Goal: Task Accomplishment & Management: Use online tool/utility

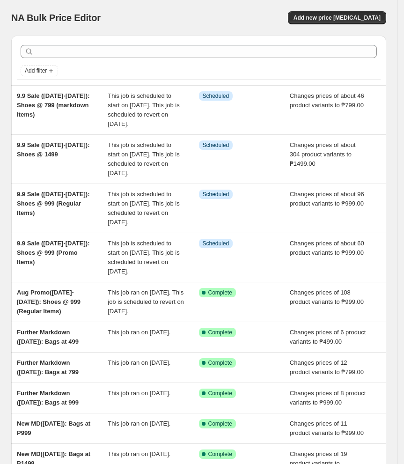
click at [171, 7] on div "NA Bulk Price Editor. This page is ready NA Bulk Price Editor Add new price [ME…" at bounding box center [198, 18] width 375 height 36
click at [372, 15] on span "Add new price [MEDICAL_DATA]" at bounding box center [337, 17] width 87 height 7
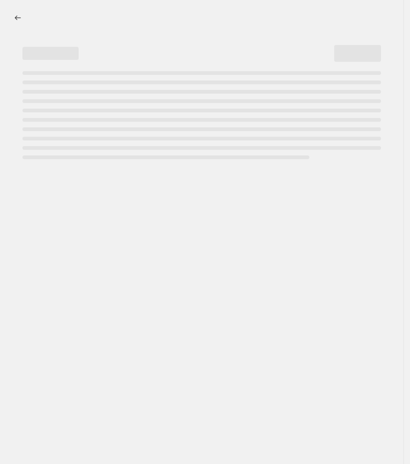
select select "percentage"
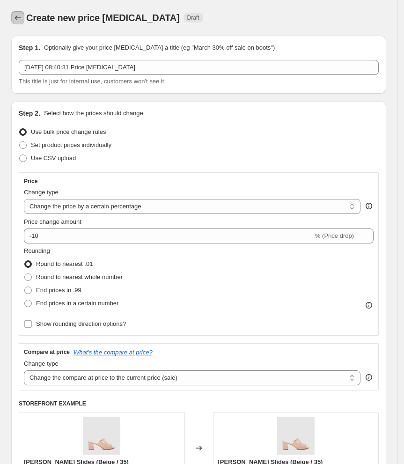
click at [18, 22] on icon "Price change jobs" at bounding box center [17, 17] width 9 height 9
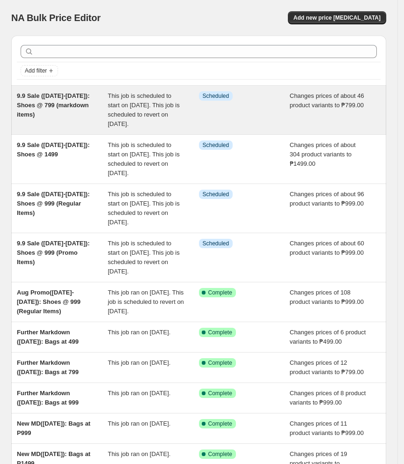
click at [83, 107] on span "9.9 Sale ([DATE]-[DATE]): Shoes @ 799 (markdown items)" at bounding box center [53, 105] width 73 height 26
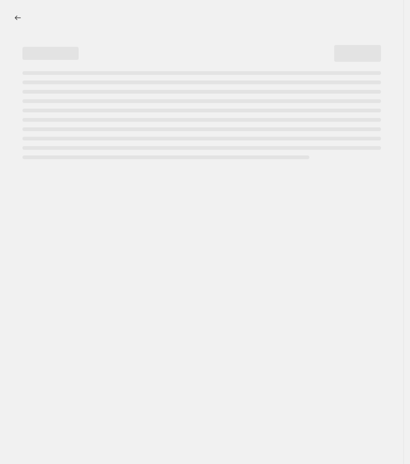
select select "no_change"
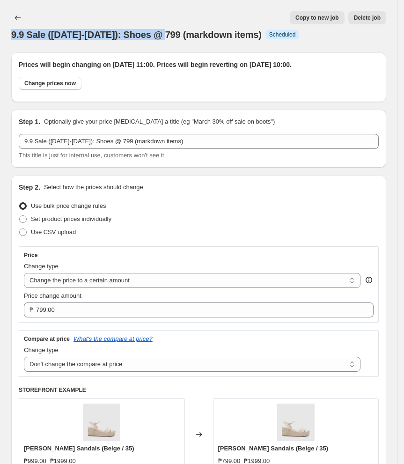
drag, startPoint x: 12, startPoint y: 33, endPoint x: 170, endPoint y: 36, distance: 157.8
click at [170, 36] on span "9.9 Sale ([DATE]-[DATE]): Shoes @ 799 (markdown items)" at bounding box center [136, 34] width 251 height 10
copy span "9.9 Sale ([DATE]-[DATE]): Shoes @"
click at [16, 20] on icon "Price change jobs" at bounding box center [17, 17] width 9 height 9
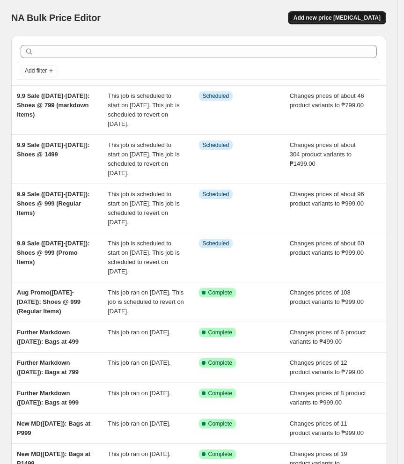
click at [337, 17] on span "Add new price [MEDICAL_DATA]" at bounding box center [337, 17] width 87 height 7
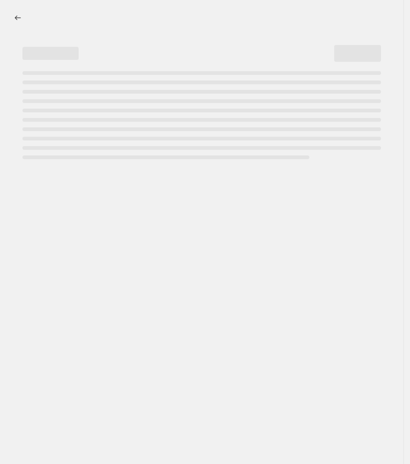
select select "percentage"
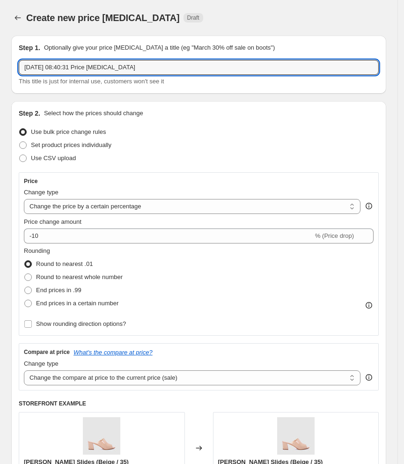
drag, startPoint x: 169, startPoint y: 66, endPoint x: -119, endPoint y: 92, distance: 288.6
click at [0, 92] on html "Home Settings Plans Skip to content Create new price [MEDICAL_DATA]. This page …" at bounding box center [202, 232] width 404 height 464
paste input "9.9 Sale ([DATE]-[DATE]): Shoes @"
click at [144, 65] on input "9.9 Sale ([DATE]-[DATE]): Shoes @" at bounding box center [199, 67] width 360 height 15
type input "9.9 Sale ([DATE]-[DATE]): Shoes @ 1299"
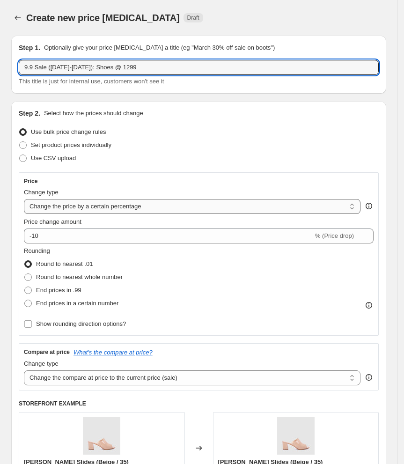
click at [88, 209] on select "Change the price to a certain amount Change the price by a certain amount Chang…" at bounding box center [192, 206] width 337 height 15
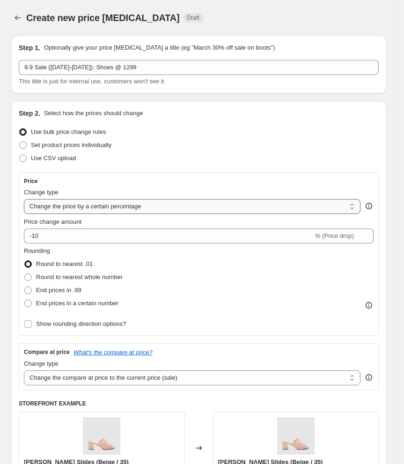
select select "to"
click at [24, 199] on select "Change the price to a certain amount Change the price by a certain amount Chang…" at bounding box center [192, 206] width 337 height 15
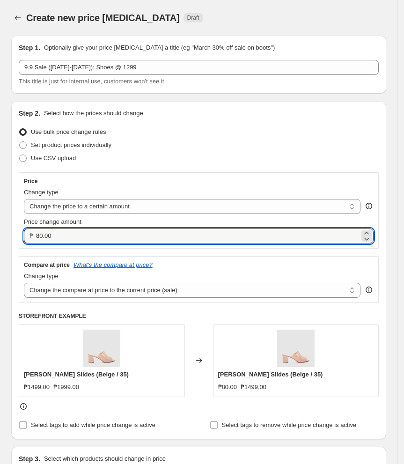
drag, startPoint x: 86, startPoint y: 236, endPoint x: -56, endPoint y: 258, distance: 143.6
click at [0, 258] on html "Home Settings Plans Skip to content Create new price [MEDICAL_DATA]. This page …" at bounding box center [202, 232] width 404 height 464
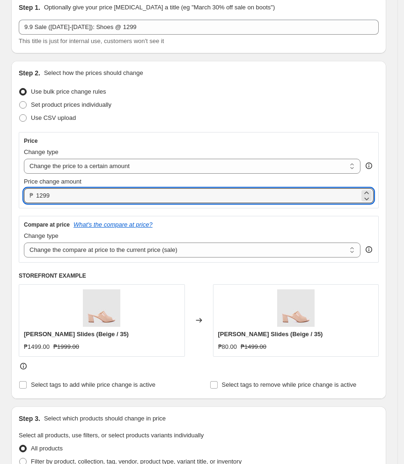
scroll to position [62, 0]
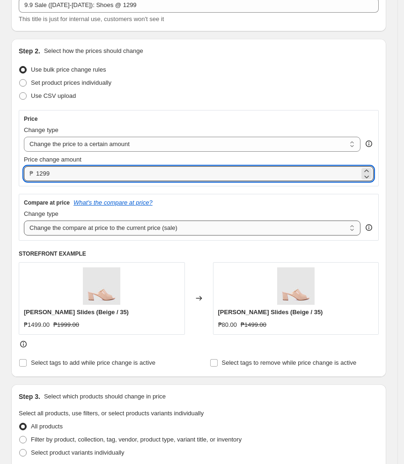
type input "1299.00"
click at [295, 229] on select "Change the compare at price to the current price (sale) Change the compare at p…" at bounding box center [192, 228] width 337 height 15
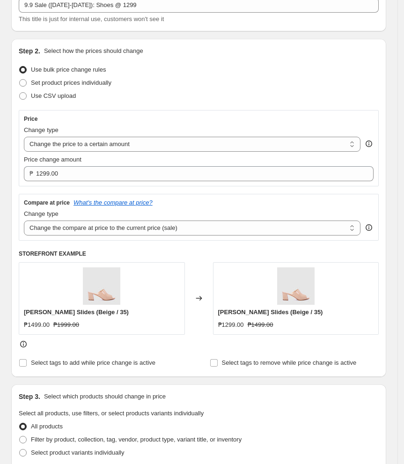
click at [236, 194] on div "Compare at price What's the compare at price? Change type Change the compare at…" at bounding box center [199, 217] width 360 height 47
click at [246, 203] on div "Compare at price What's the compare at price?" at bounding box center [199, 202] width 350 height 7
click at [203, 197] on div "Compare at price What's the compare at price? Change type Change the compare at…" at bounding box center [199, 217] width 360 height 47
click at [247, 229] on select "Change the compare at price to the current price (sale) Change the compare at p…" at bounding box center [192, 228] width 337 height 15
click at [248, 196] on div "Compare at price What's the compare at price? Change type Change the compare at…" at bounding box center [199, 217] width 360 height 47
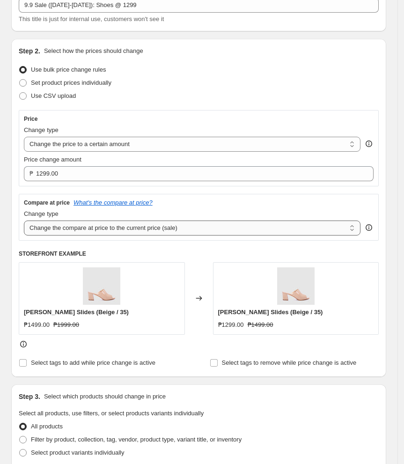
click at [230, 227] on select "Change the compare at price to the current price (sale) Change the compare at p…" at bounding box center [192, 228] width 337 height 15
click at [236, 196] on div "Compare at price What's the compare at price? Change type Change the compare at…" at bounding box center [199, 217] width 360 height 47
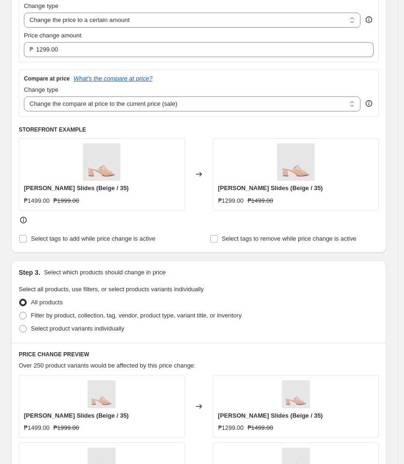
scroll to position [187, 0]
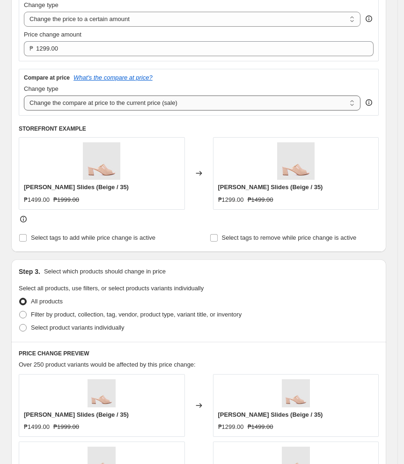
click at [224, 105] on select "Change the compare at price to the current price (sale) Change the compare at p…" at bounding box center [192, 103] width 337 height 15
click at [211, 71] on div "Compare at price What's the compare at price? Change type Change the compare at…" at bounding box center [199, 92] width 360 height 47
click at [228, 111] on div "Compare at price What's the compare at price? Change type Change the compare at…" at bounding box center [199, 92] width 360 height 47
click at [211, 127] on h6 "STOREFRONT EXAMPLE" at bounding box center [199, 128] width 360 height 7
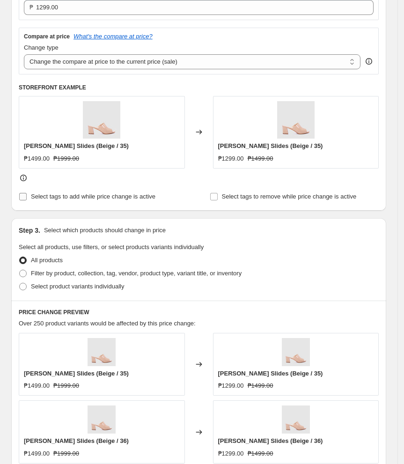
scroll to position [250, 0]
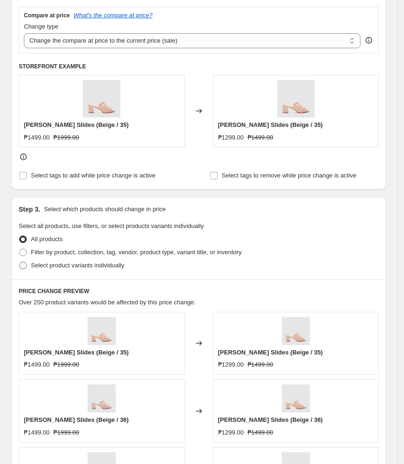
click at [53, 265] on span "Select product variants individually" at bounding box center [77, 265] width 93 height 7
click at [20, 262] on input "Select product variants individually" at bounding box center [19, 262] width 0 height 0
radio input "true"
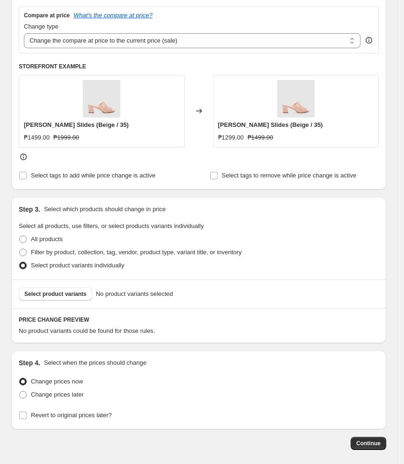
scroll to position [293, 0]
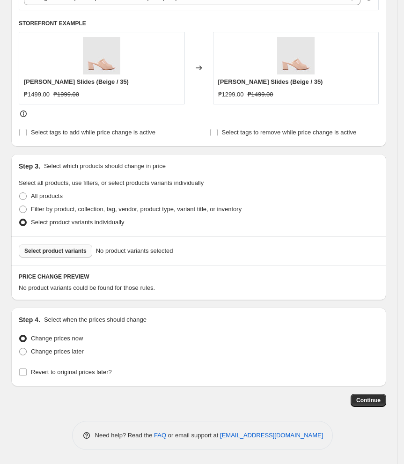
click at [72, 250] on span "Select product variants" at bounding box center [55, 250] width 62 height 7
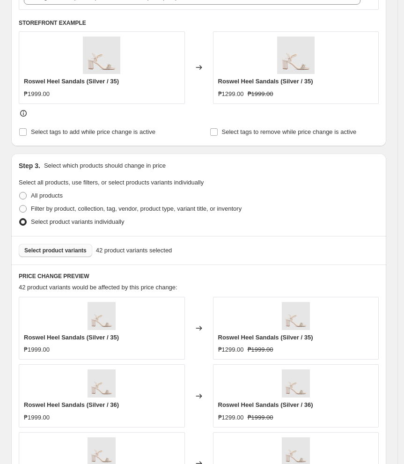
click at [341, 172] on div "Step 3. Select which products should change in price Select all products, use f…" at bounding box center [198, 195] width 375 height 82
click at [241, 225] on div "Select product variants individually" at bounding box center [199, 221] width 360 height 13
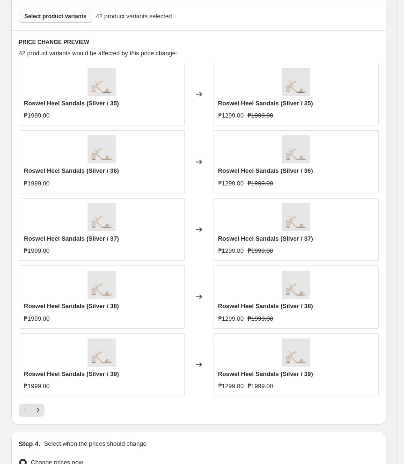
scroll to position [605, 0]
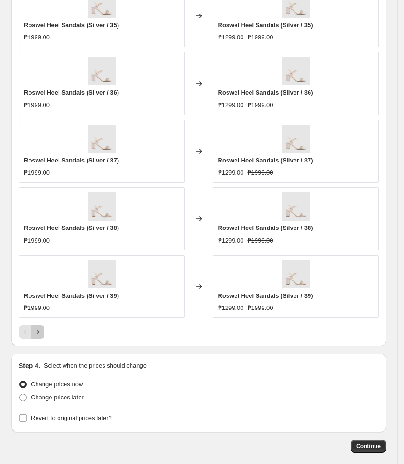
click at [39, 339] on button "Next" at bounding box center [37, 331] width 13 height 13
click at [40, 337] on icon "Next" at bounding box center [37, 331] width 9 height 9
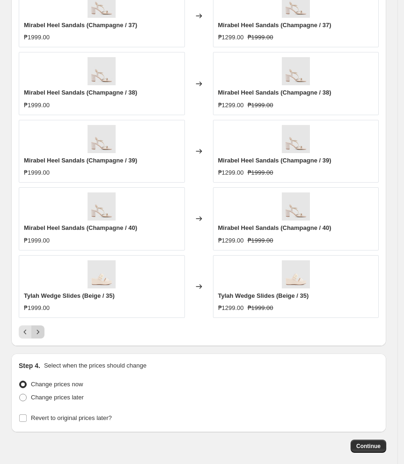
click at [40, 337] on icon "Next" at bounding box center [37, 331] width 9 height 9
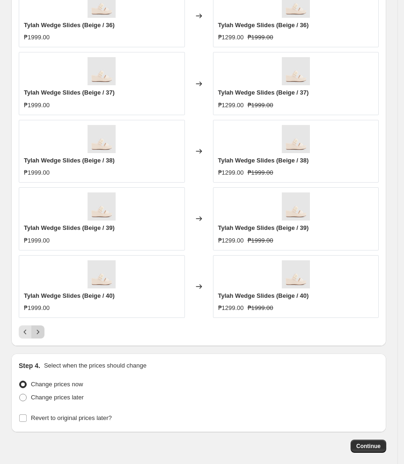
click at [40, 337] on icon "Next" at bounding box center [37, 331] width 9 height 9
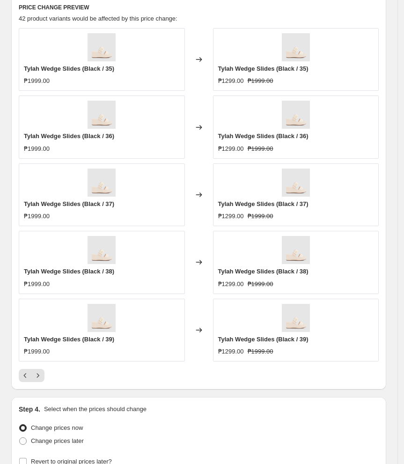
scroll to position [543, 0]
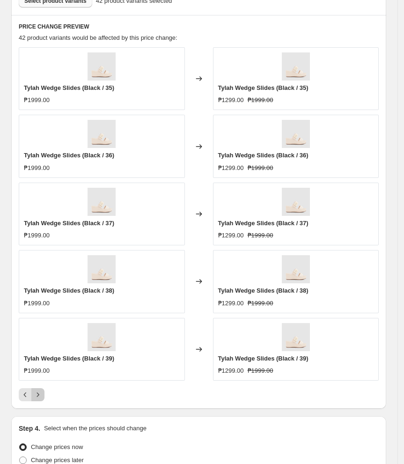
click at [37, 398] on icon "Next" at bounding box center [37, 394] width 9 height 9
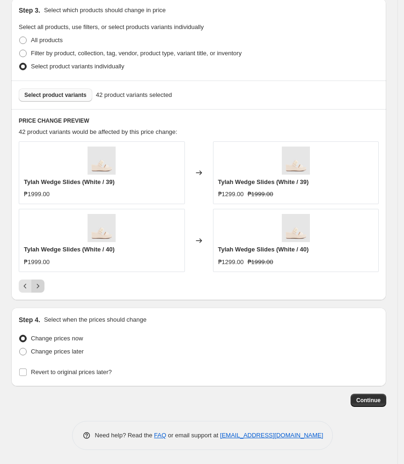
scroll to position [449, 0]
click at [24, 354] on span at bounding box center [22, 351] width 7 height 7
click at [20, 348] on input "Change prices later" at bounding box center [19, 348] width 0 height 0
radio input "true"
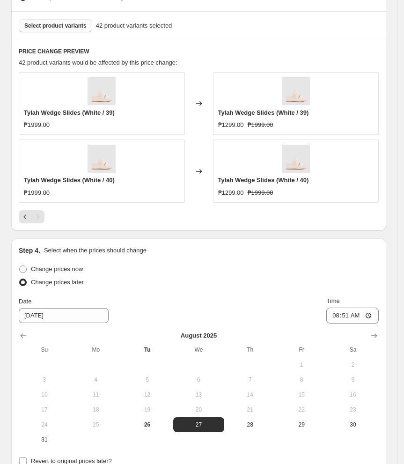
scroll to position [624, 0]
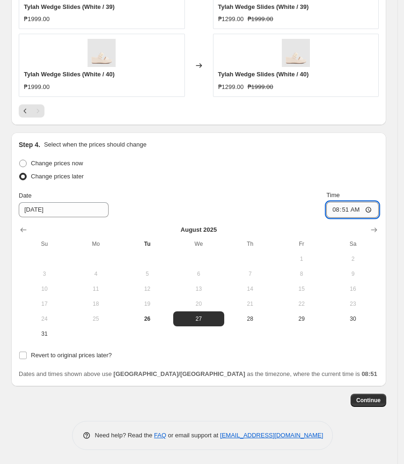
click at [344, 209] on input "08:51" at bounding box center [352, 210] width 52 height 16
type input "11:00"
click at [23, 359] on input "Revert to original prices later?" at bounding box center [22, 355] width 7 height 7
checkbox input "true"
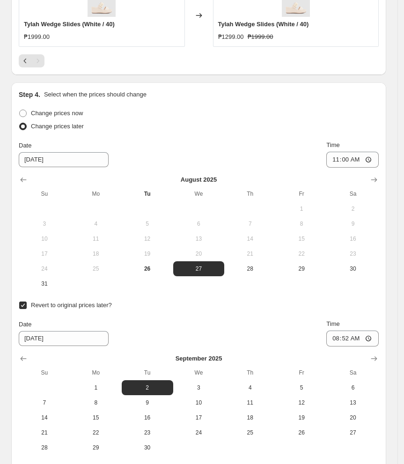
scroll to position [749, 0]
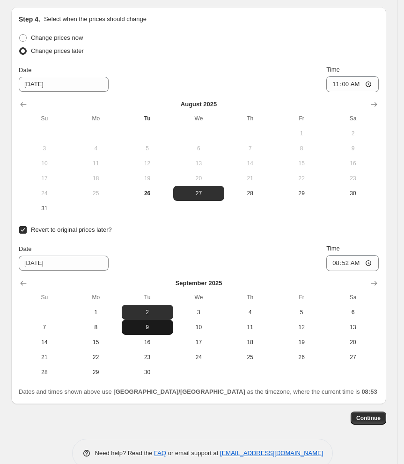
click at [156, 331] on span "9" at bounding box center [147, 327] width 44 height 7
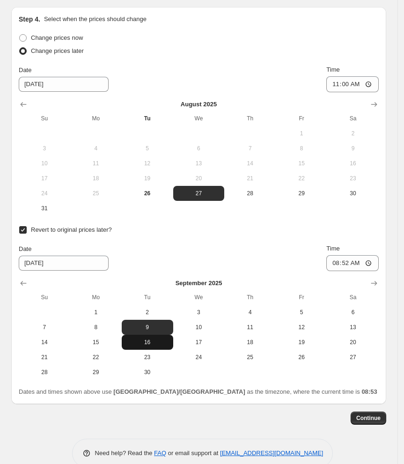
click at [150, 349] on button "16" at bounding box center [148, 342] width 52 height 15
type input "[DATE]"
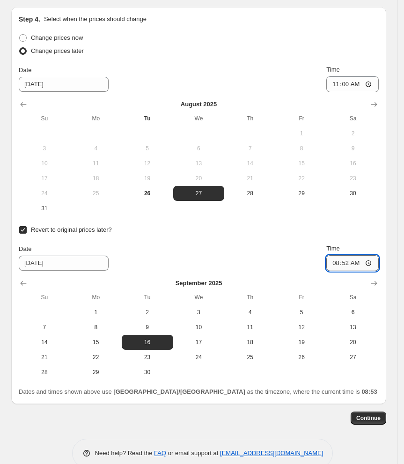
click at [338, 263] on input "08:52" at bounding box center [352, 263] width 52 height 16
type input "10:00"
click at [249, 247] on div "Date [DATE] Time 10:00" at bounding box center [199, 257] width 360 height 27
click at [367, 424] on button "Continue" at bounding box center [369, 418] width 36 height 13
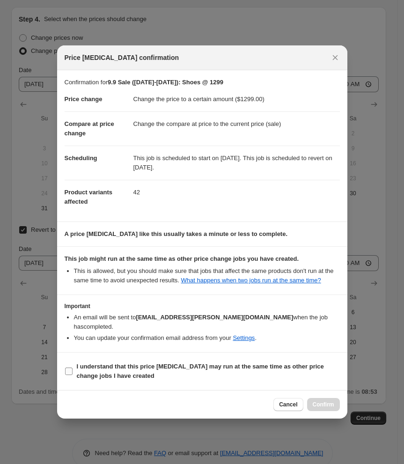
click at [122, 377] on b "I understand that this price [MEDICAL_DATA] may run at the same time as other p…" at bounding box center [200, 371] width 247 height 16
click at [73, 375] on input "I understand that this price [MEDICAL_DATA] may run at the same time as other p…" at bounding box center [68, 371] width 7 height 7
checkbox input "true"
click at [323, 405] on span "Confirm" at bounding box center [324, 404] width 22 height 7
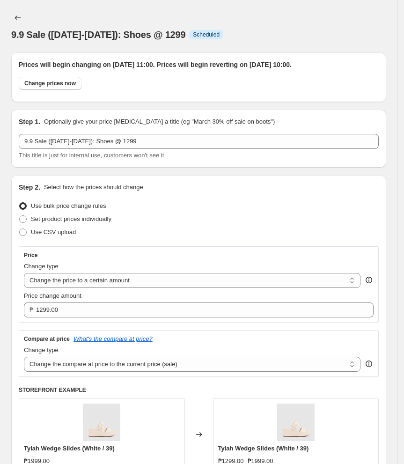
scroll to position [749, 0]
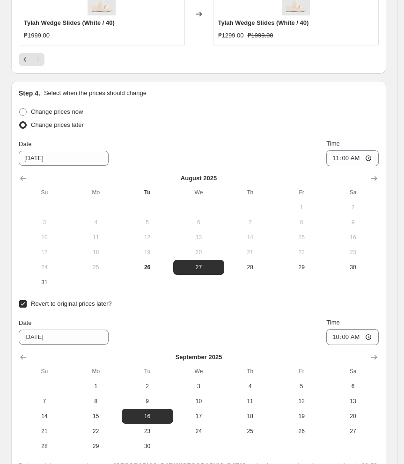
click at [223, 307] on div "Revert to original prices later?" at bounding box center [199, 303] width 360 height 13
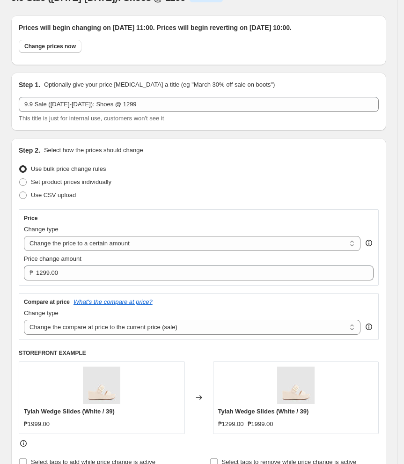
scroll to position [0, 0]
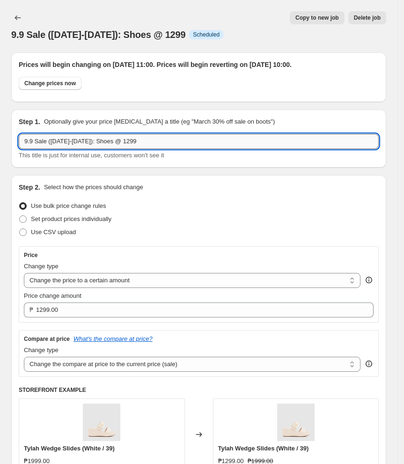
click at [96, 142] on input "9.9 Sale ([DATE]-[DATE]): Shoes @ 1299" at bounding box center [199, 141] width 360 height 15
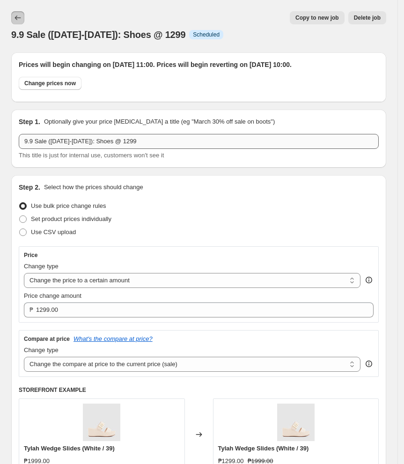
drag, startPoint x: 19, startPoint y: 16, endPoint x: 22, endPoint y: 140, distance: 124.1
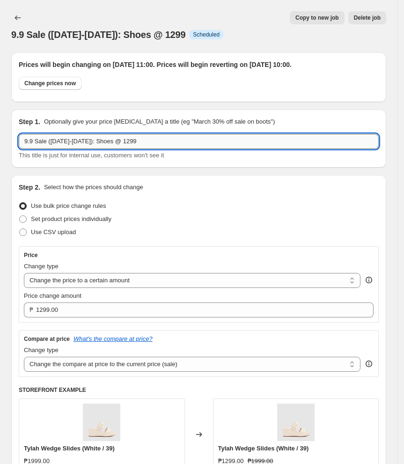
drag, startPoint x: 24, startPoint y: 139, endPoint x: 101, endPoint y: 139, distance: 76.3
click at [101, 139] on input "9.9 Sale ([DATE]-[DATE]): Shoes @ 1299" at bounding box center [199, 141] width 360 height 15
click at [20, 21] on icon "Price change jobs" at bounding box center [17, 17] width 9 height 9
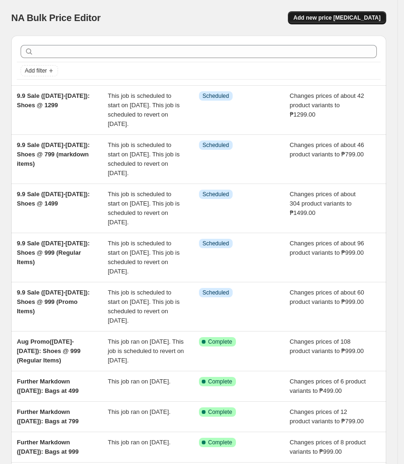
click at [318, 19] on span "Add new price [MEDICAL_DATA]" at bounding box center [337, 17] width 87 height 7
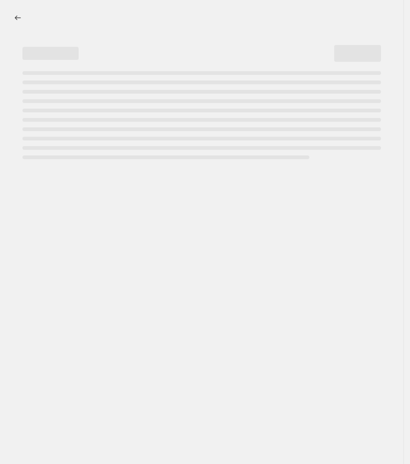
select select "percentage"
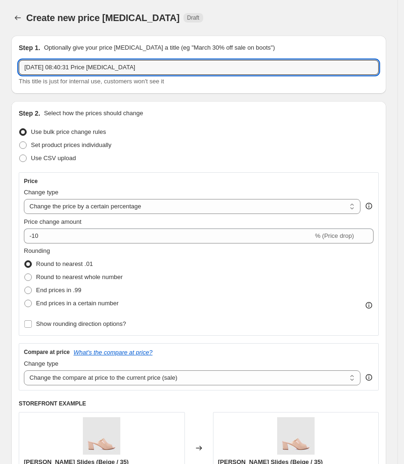
drag, startPoint x: 143, startPoint y: 66, endPoint x: -59, endPoint y: 67, distance: 202.8
click at [0, 67] on html "Home Settings Plans Skip to content Create new price [MEDICAL_DATA]. This page …" at bounding box center [202, 232] width 404 height 464
paste input "9.9 Sale ([DATE]-[DATE]):"
drag, startPoint x: 96, startPoint y: 66, endPoint x: 52, endPoint y: 68, distance: 45.0
click at [52, 68] on input "9.9 Sale ([DATE]-[DATE]):" at bounding box center [199, 67] width 360 height 15
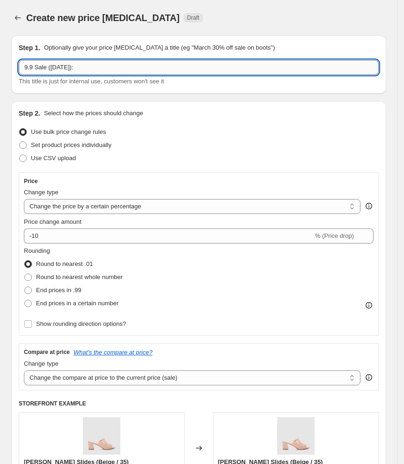
click at [115, 65] on input "9.9 Sale ([DATE]):" at bounding box center [199, 67] width 360 height 15
click at [80, 68] on input "9.9 Sale ([DATE]):" at bounding box center [199, 67] width 360 height 15
click at [141, 69] on input "9.9 Sale ([DATE]):" at bounding box center [199, 67] width 360 height 15
type input "9.9 Sale ([DATE]): Shoes @ P1299"
click at [116, 203] on select "Change the price to a certain amount Change the price by a certain amount Chang…" at bounding box center [192, 206] width 337 height 15
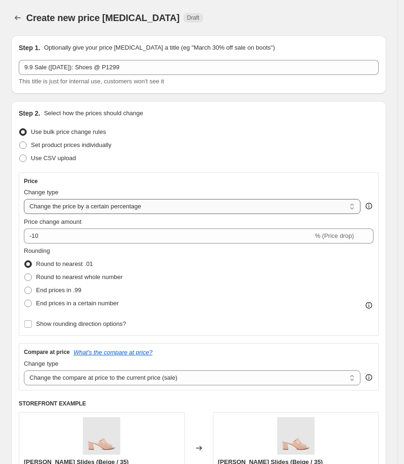
select select "to"
click at [24, 199] on select "Change the price to a certain amount Change the price by a certain amount Chang…" at bounding box center [192, 206] width 337 height 15
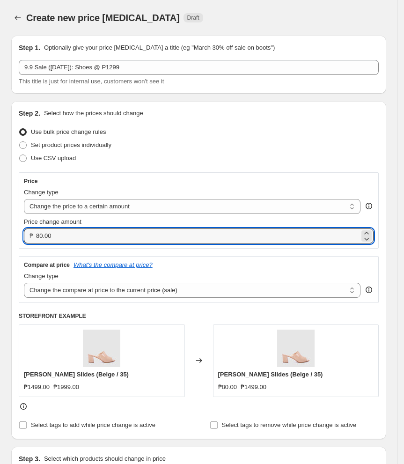
drag, startPoint x: 114, startPoint y: 243, endPoint x: -10, endPoint y: 232, distance: 124.6
click at [0, 232] on html "Home Settings Plans Skip to content Create new price [MEDICAL_DATA]. This page …" at bounding box center [202, 232] width 404 height 464
type input "1299.00"
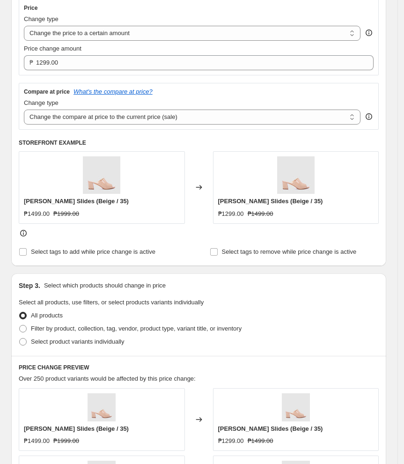
scroll to position [187, 0]
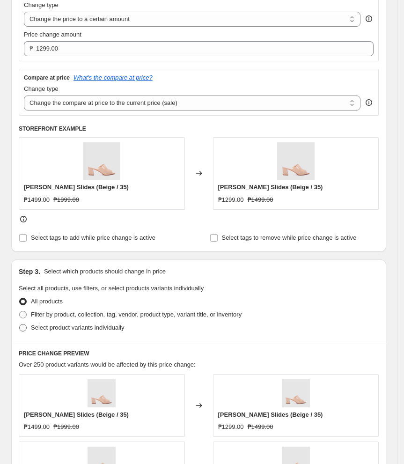
click at [25, 329] on span at bounding box center [22, 327] width 7 height 7
click at [20, 324] on input "Select product variants individually" at bounding box center [19, 324] width 0 height 0
radio input "true"
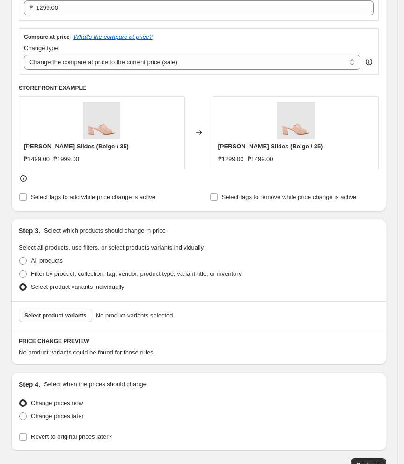
scroll to position [293, 0]
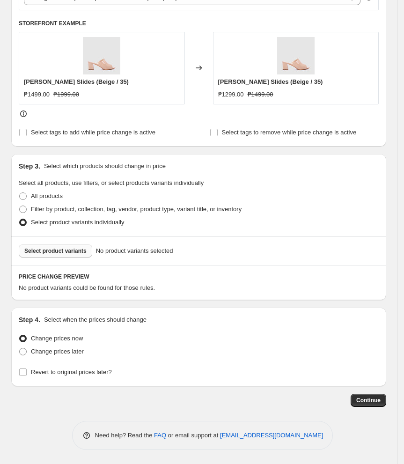
click at [77, 252] on span "Select product variants" at bounding box center [55, 250] width 62 height 7
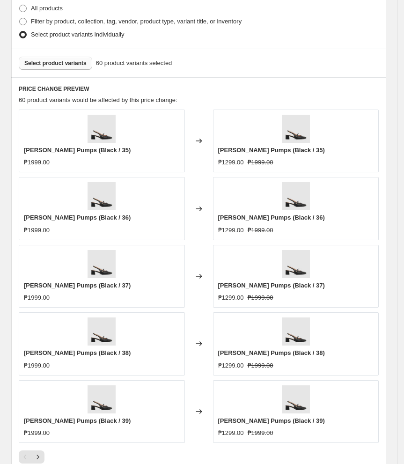
scroll to position [652, 0]
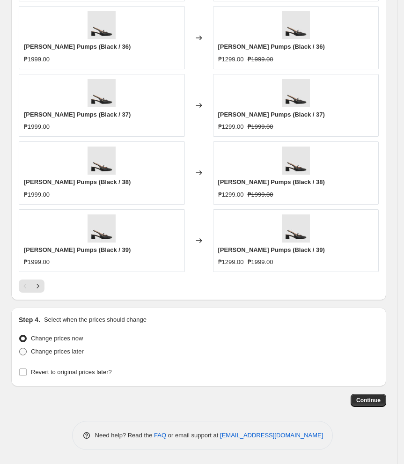
click at [39, 353] on span "Change prices later" at bounding box center [57, 351] width 53 height 7
click at [20, 348] on input "Change prices later" at bounding box center [19, 348] width 0 height 0
radio input "true"
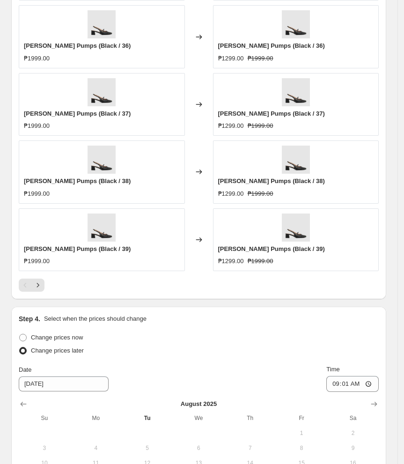
scroll to position [827, 0]
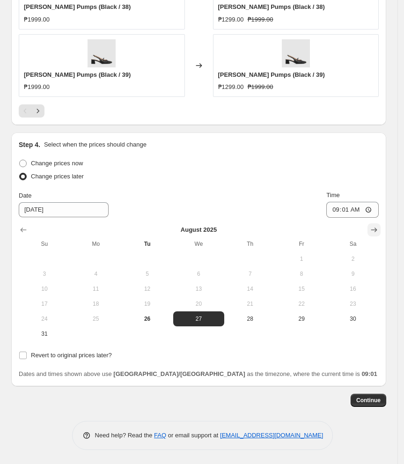
click at [381, 229] on button "Show next month, September 2025" at bounding box center [374, 229] width 13 height 13
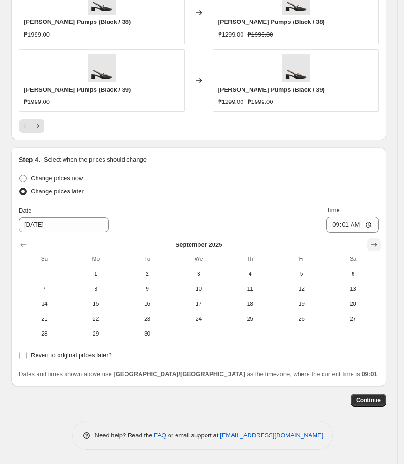
scroll to position [812, 0]
click at [155, 288] on span "9" at bounding box center [147, 288] width 44 height 7
type input "[DATE]"
click at [341, 226] on input "09:01" at bounding box center [352, 225] width 52 height 16
click at [338, 227] on input "09:09" at bounding box center [352, 225] width 52 height 16
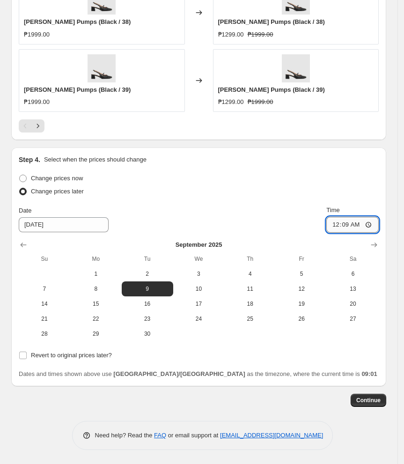
type input "00:00"
click at [185, 203] on div "Change prices now Change prices later Date [DATE] Time 00:00 [DATE] Su Mo Tu We…" at bounding box center [199, 257] width 360 height 170
click at [22, 356] on input "Revert to original prices later?" at bounding box center [22, 355] width 7 height 7
checkbox input "true"
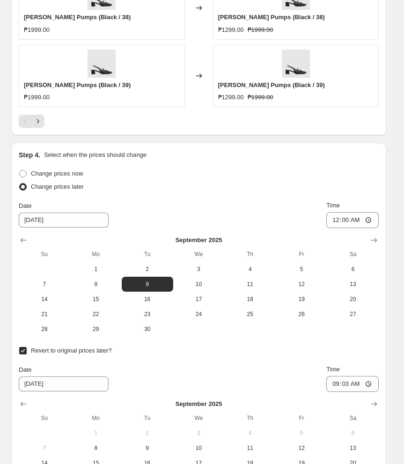
scroll to position [956, 0]
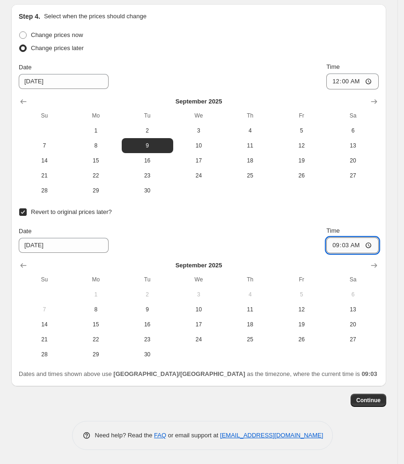
click at [341, 247] on input "09:03" at bounding box center [352, 245] width 52 height 16
click at [153, 308] on span "9" at bounding box center [147, 309] width 44 height 7
type input "[DATE]"
click at [340, 247] on input "09:03" at bounding box center [352, 245] width 52 height 16
type input "23:59"
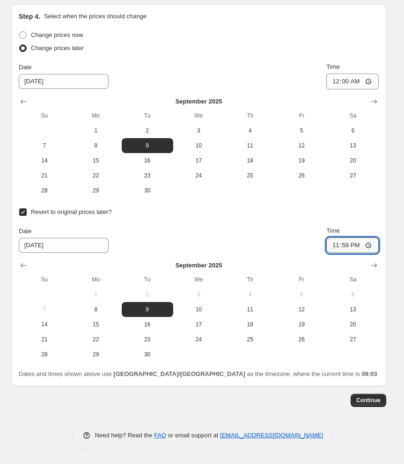
click at [200, 233] on div "Date [DATE] Time 23:59" at bounding box center [199, 239] width 360 height 27
drag, startPoint x: 368, startPoint y: 404, endPoint x: 235, endPoint y: 220, distance: 227.1
click at [235, 220] on div "Revert to original prices later? Date [DATE] Time 23:59 [DATE] Su Mo Tu We Th F…" at bounding box center [199, 284] width 360 height 156
click at [365, 402] on span "Continue" at bounding box center [368, 400] width 24 height 7
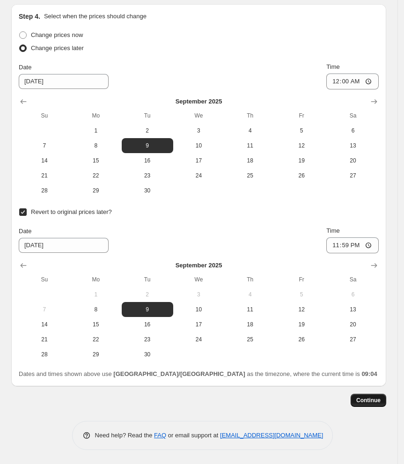
scroll to position [0, 0]
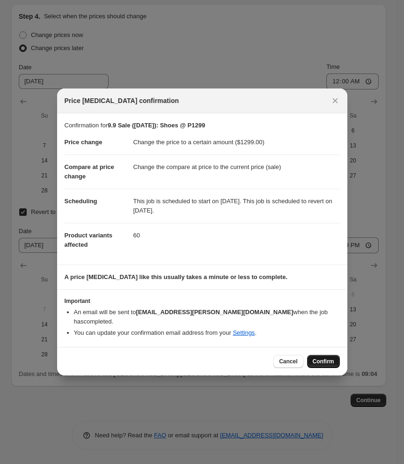
click at [327, 361] on span "Confirm" at bounding box center [324, 361] width 22 height 7
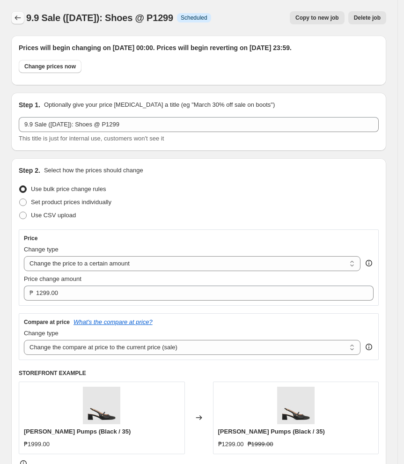
click at [21, 20] on icon "Price change jobs" at bounding box center [17, 17] width 9 height 9
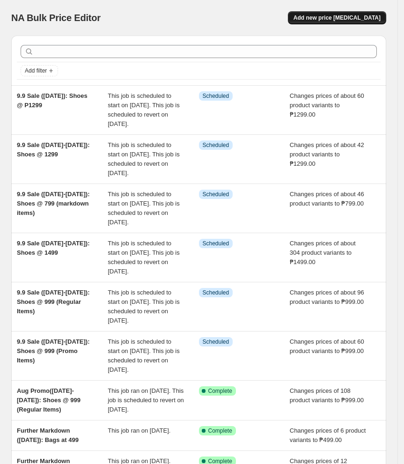
click at [340, 12] on button "Add new price [MEDICAL_DATA]" at bounding box center [337, 17] width 98 height 13
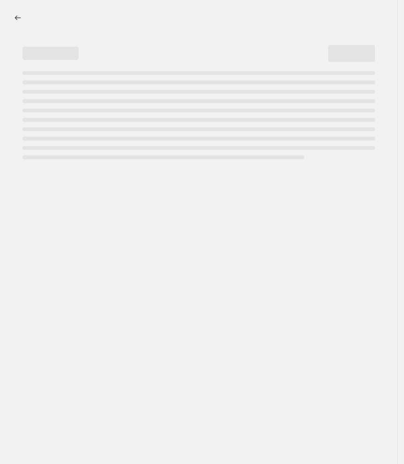
select select "percentage"
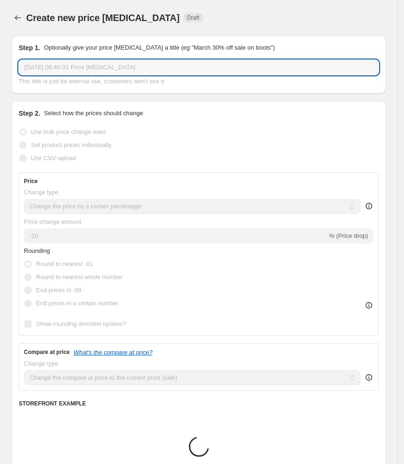
click at [74, 70] on input "[DATE] 08:40:31 Price [MEDICAL_DATA]" at bounding box center [199, 67] width 360 height 15
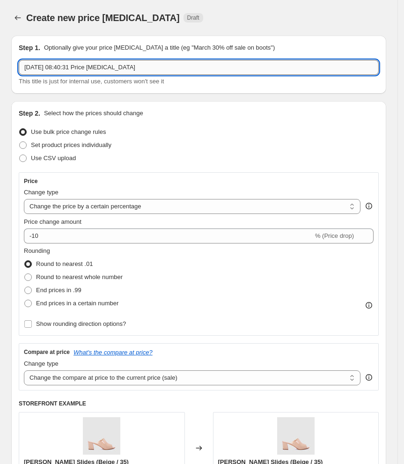
click at [75, 69] on input "[DATE] 08:40:31 Price [MEDICAL_DATA]" at bounding box center [199, 67] width 360 height 15
paste input "0924-[PERSON_NAME]"
type input "0924-[PERSON_NAME]"
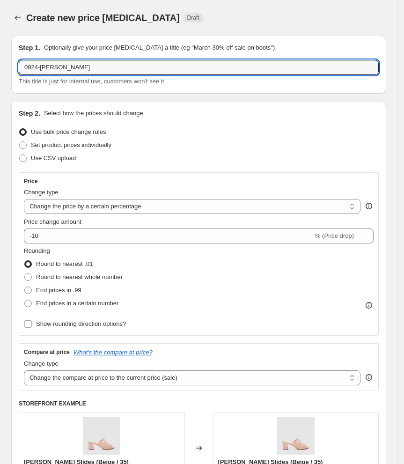
drag, startPoint x: 75, startPoint y: 66, endPoint x: -13, endPoint y: 70, distance: 88.1
click at [0, 70] on html "Home Settings Plans Skip to content Create new price [MEDICAL_DATA]. This page …" at bounding box center [202, 232] width 404 height 464
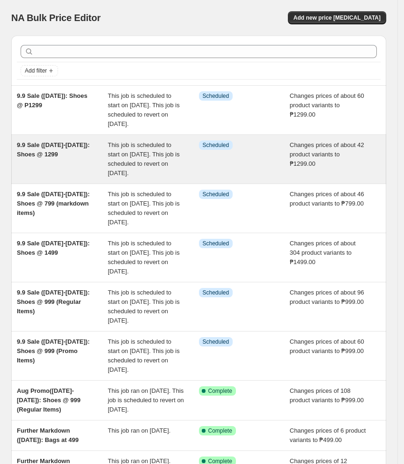
click at [74, 168] on div "9.9 Sale ([DATE]-[DATE]): Shoes @ 1299" at bounding box center [62, 158] width 91 height 37
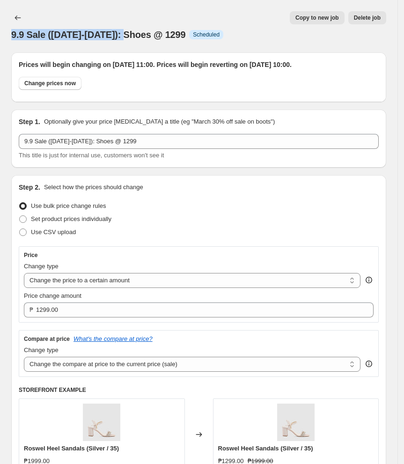
drag, startPoint x: 11, startPoint y: 36, endPoint x: 129, endPoint y: 35, distance: 118.0
click at [129, 35] on span "9.9 Sale ([DATE]-[DATE]): Shoes @ 1299" at bounding box center [98, 34] width 174 height 10
copy span "9.9 Sale ([DATE]-[DATE]):"
click at [17, 16] on icon "Price change jobs" at bounding box center [17, 17] width 9 height 9
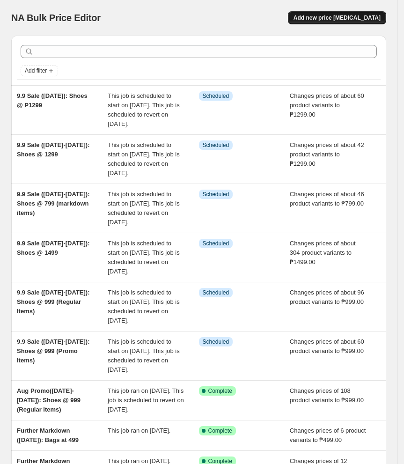
click at [318, 18] on span "Add new price [MEDICAL_DATA]" at bounding box center [337, 17] width 87 height 7
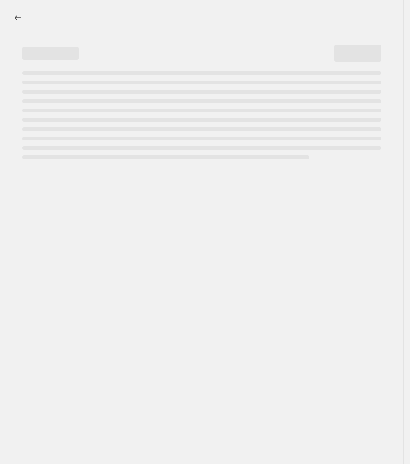
select select "percentage"
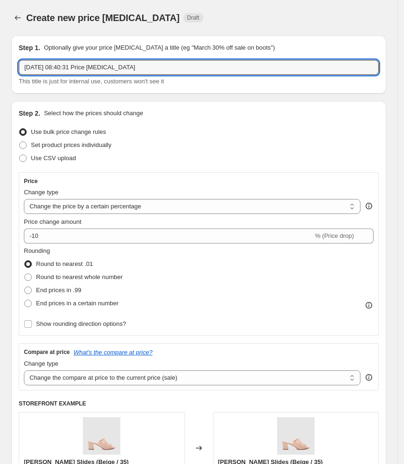
drag, startPoint x: 153, startPoint y: 66, endPoint x: -26, endPoint y: 64, distance: 178.9
click at [0, 64] on html "Home Settings Plans Skip to content Create new price [MEDICAL_DATA]. This page …" at bounding box center [202, 232] width 404 height 464
paste input "9.9 Sale ([DATE]-[DATE]):"
type input "9.9 Sale ([DATE]-[DATE]): Bag @ P799"
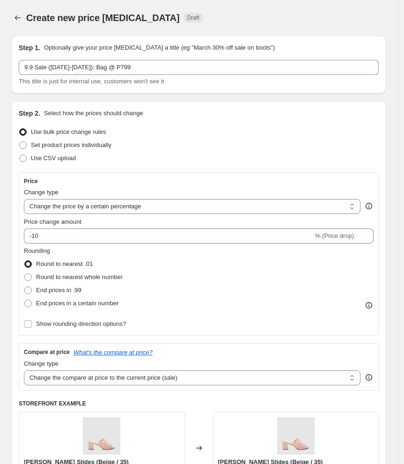
click at [143, 92] on div "Step 1. Optionally give your price [MEDICAL_DATA] a title (eg "March 30% off sa…" at bounding box center [198, 65] width 375 height 58
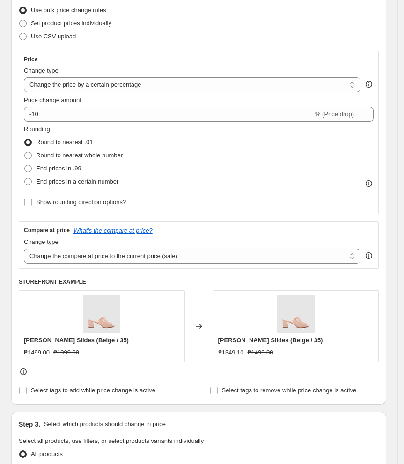
scroll to position [125, 0]
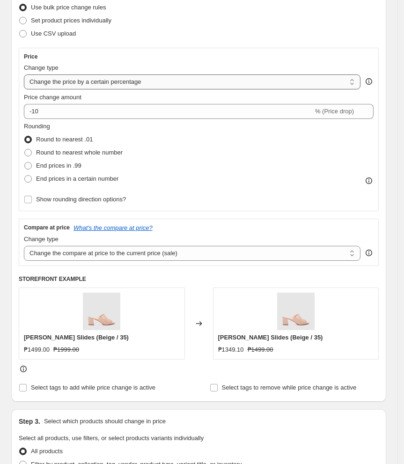
click at [96, 85] on select "Change the price to a certain amount Change the price by a certain amount Chang…" at bounding box center [192, 81] width 337 height 15
select select "to"
click at [24, 74] on select "Change the price to a certain amount Change the price by a certain amount Chang…" at bounding box center [192, 81] width 337 height 15
type input "80.00"
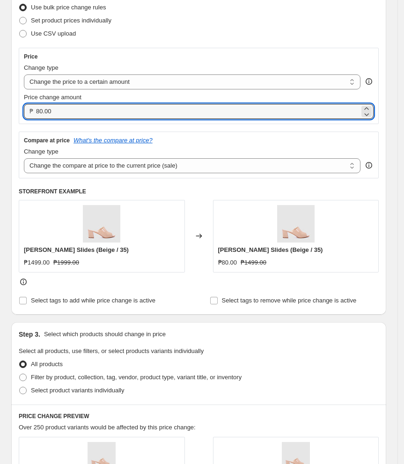
drag, startPoint x: 88, startPoint y: 113, endPoint x: -165, endPoint y: 108, distance: 253.4
click at [0, 108] on html "Home Settings Plans Skip to content Create new price [MEDICAL_DATA]. This page …" at bounding box center [202, 107] width 404 height 464
paste input "number"
drag, startPoint x: 65, startPoint y: 112, endPoint x: -49, endPoint y: 115, distance: 113.4
click at [0, 115] on html "Home Settings Plans Skip to content Create new price [MEDICAL_DATA]. This page …" at bounding box center [202, 107] width 404 height 464
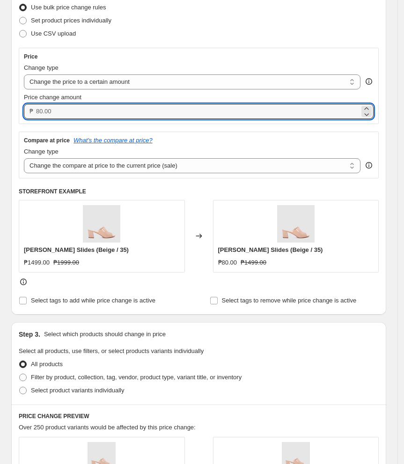
scroll to position [0, 0]
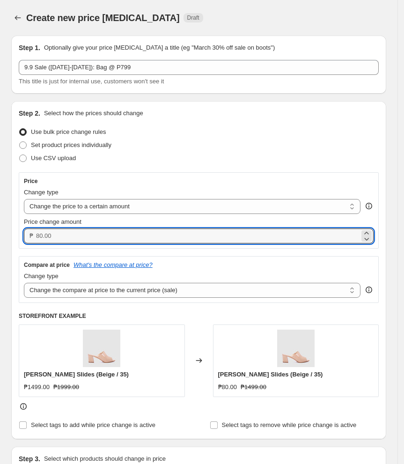
drag, startPoint x: 0, startPoint y: 237, endPoint x: -101, endPoint y: 237, distance: 101.1
click at [0, 237] on html "Home Settings Plans Skip to content Create new price [MEDICAL_DATA]. This page …" at bounding box center [202, 232] width 404 height 464
type input "799.00"
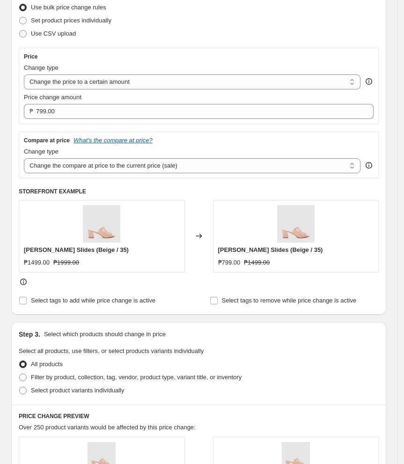
scroll to position [187, 0]
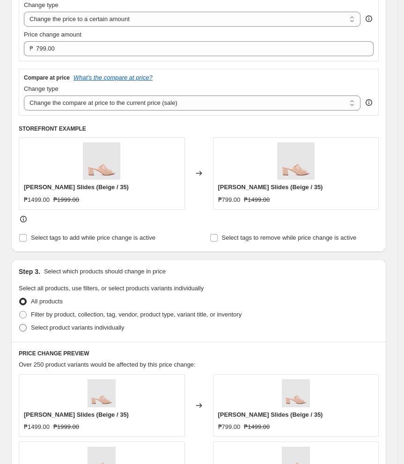
click at [25, 327] on span at bounding box center [22, 327] width 7 height 7
click at [20, 324] on input "Select product variants individually" at bounding box center [19, 324] width 0 height 0
radio input "true"
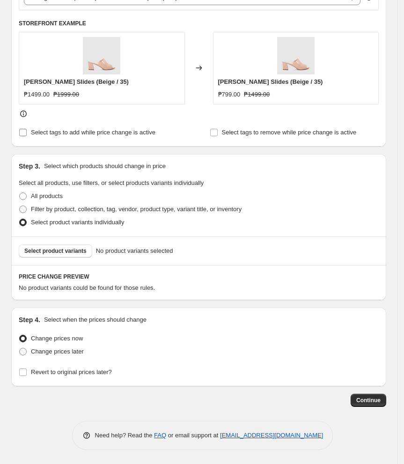
scroll to position [293, 0]
click at [77, 253] on span "Select product variants" at bounding box center [55, 250] width 62 height 7
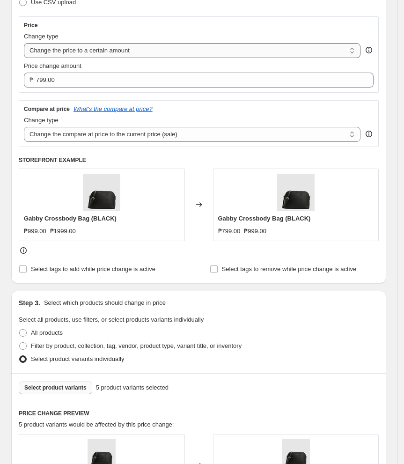
scroll to position [90, 0]
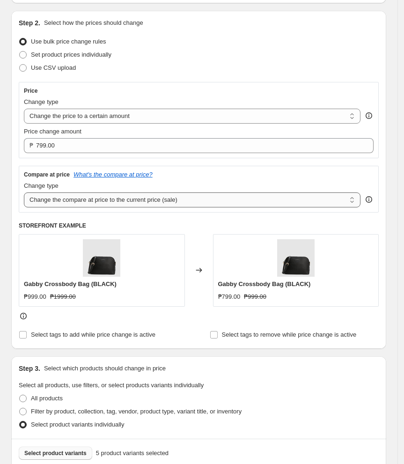
click at [97, 199] on select "Change the compare at price to the current price (sale) Change the compare at p…" at bounding box center [192, 199] width 337 height 15
select select "no_change"
click at [24, 192] on select "Change the compare at price to the current price (sale) Change the compare at p…" at bounding box center [192, 199] width 337 height 15
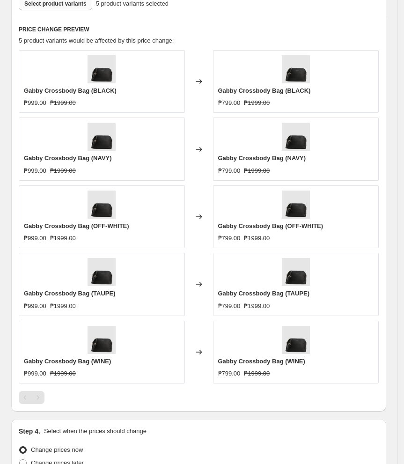
scroll to position [652, 0]
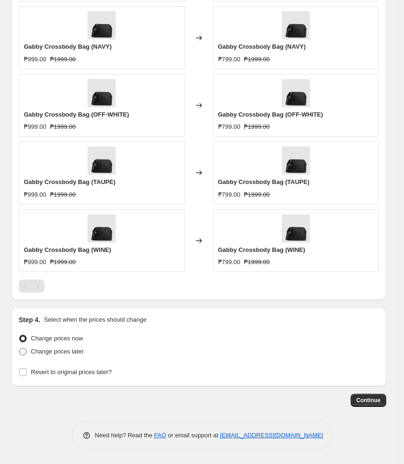
click at [47, 355] on span "Change prices later" at bounding box center [57, 351] width 53 height 9
click at [20, 348] on input "Change prices later" at bounding box center [19, 348] width 0 height 0
radio input "true"
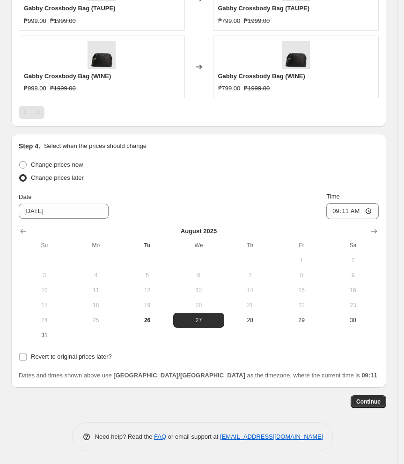
scroll to position [827, 0]
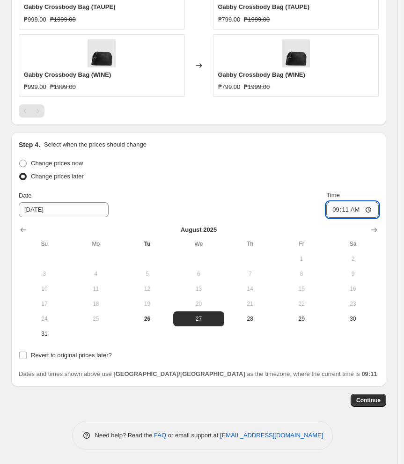
click at [339, 210] on input "09:11" at bounding box center [352, 210] width 52 height 16
type input "11:00"
click at [22, 359] on input "Revert to original prices later?" at bounding box center [22, 355] width 7 height 7
checkbox input "true"
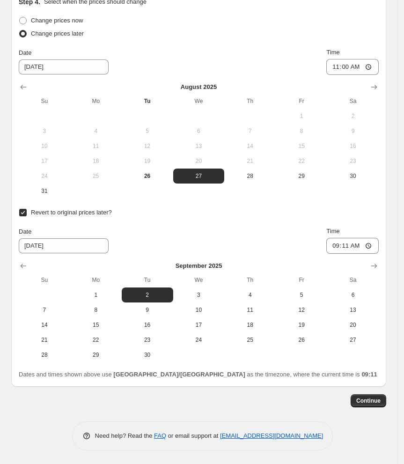
scroll to position [971, 0]
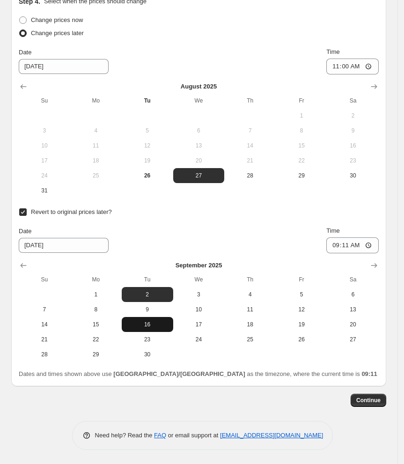
click at [154, 324] on span "16" at bounding box center [147, 324] width 44 height 7
type input "[DATE]"
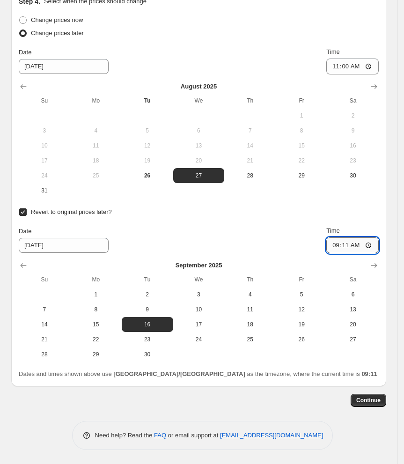
click at [340, 247] on input "09:11" at bounding box center [352, 245] width 52 height 16
type input "10:00"
click at [276, 249] on div "Date [DATE] Time 10:00" at bounding box center [199, 239] width 360 height 27
click at [369, 401] on span "Continue" at bounding box center [368, 400] width 24 height 7
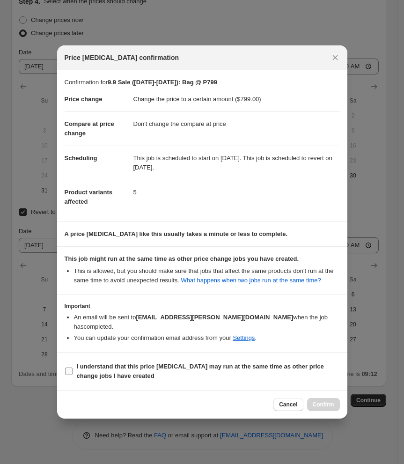
click at [98, 378] on b "I understand that this price [MEDICAL_DATA] may run at the same time as other p…" at bounding box center [200, 371] width 247 height 16
click at [73, 375] on input "I understand that this price [MEDICAL_DATA] may run at the same time as other p…" at bounding box center [68, 371] width 7 height 7
checkbox input "true"
click at [321, 406] on span "Confirm" at bounding box center [324, 404] width 22 height 7
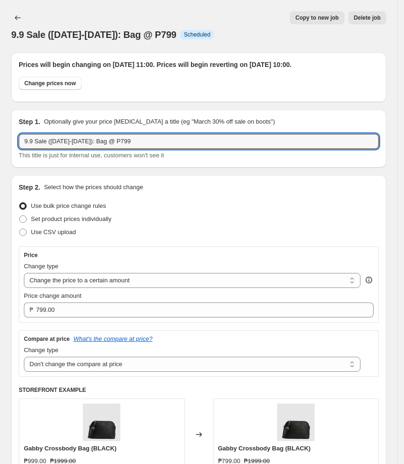
drag, startPoint x: 121, startPoint y: 143, endPoint x: 19, endPoint y: 153, distance: 103.0
click at [19, 153] on div "9.9 Sale ([DATE]-[DATE]): Bag @ P799 This title is just for internal use, custo…" at bounding box center [199, 147] width 360 height 26
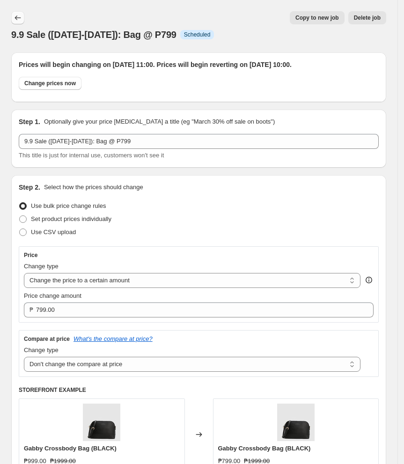
click at [14, 13] on icon "Price change jobs" at bounding box center [17, 17] width 9 height 9
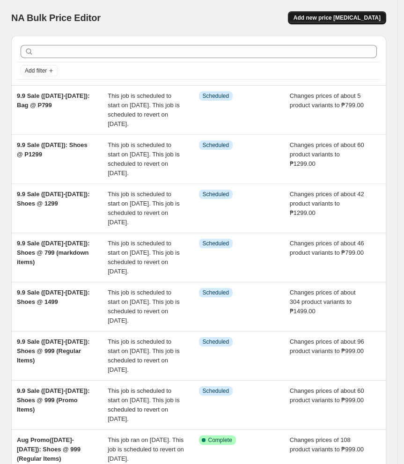
click at [356, 18] on span "Add new price [MEDICAL_DATA]" at bounding box center [337, 17] width 87 height 7
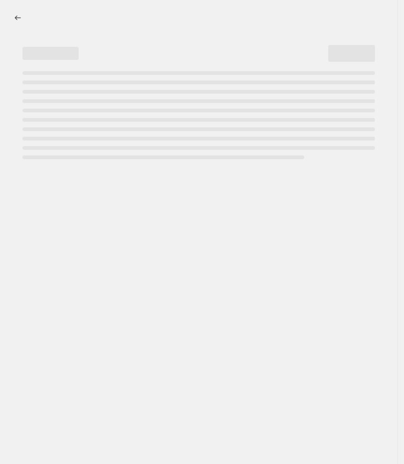
select select "percentage"
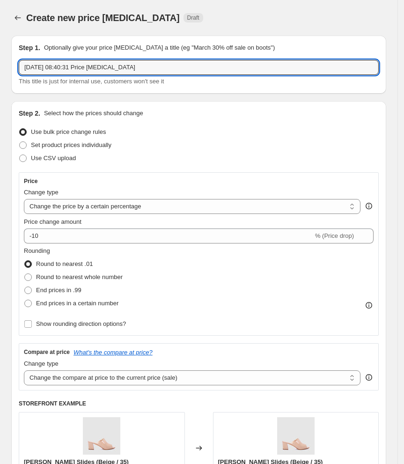
drag, startPoint x: 164, startPoint y: 67, endPoint x: -139, endPoint y: 94, distance: 304.6
click at [0, 94] on html "Home Settings Plans Skip to content Create new price [MEDICAL_DATA]. This page …" at bounding box center [202, 232] width 404 height 464
paste input "9.9 Sale ([DATE]-[DATE]): Bag @"
click at [129, 64] on input "9.9 Sale ([DATE]-[DATE]): Bag @" at bounding box center [199, 67] width 360 height 15
type input "9.9 Sale ([DATE]-[DATE]): Bag @ 999"
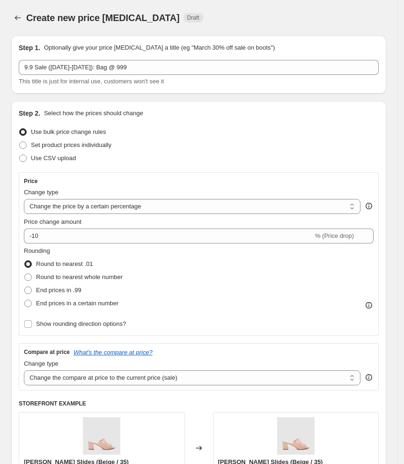
click at [246, 121] on div "Step 2. Select how the prices should change Use bulk price change rules Set pro…" at bounding box center [199, 314] width 360 height 410
click at [82, 205] on select "Change the price to a certain amount Change the price by a certain amount Chang…" at bounding box center [192, 206] width 337 height 15
select select "to"
click at [24, 199] on select "Change the price to a certain amount Change the price by a certain amount Chang…" at bounding box center [192, 206] width 337 height 15
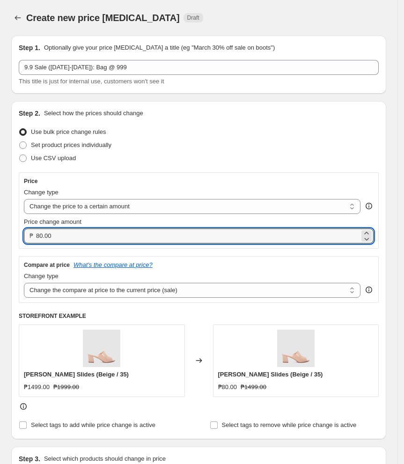
drag, startPoint x: 92, startPoint y: 236, endPoint x: -62, endPoint y: 256, distance: 155.4
click at [0, 256] on html "Home Settings Plans Skip to content Create new price [MEDICAL_DATA]. This page …" at bounding box center [202, 232] width 404 height 464
type input "999.00"
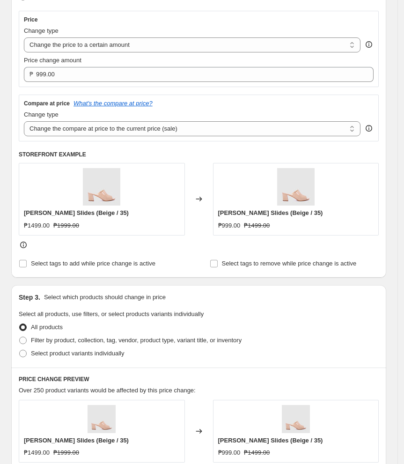
scroll to position [187, 0]
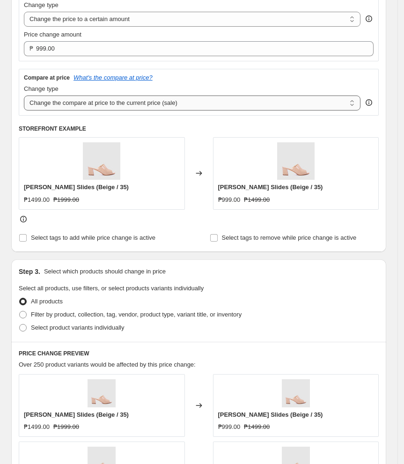
click at [142, 109] on select "Change the compare at price to the current price (sale) Change the compare at p…" at bounding box center [192, 103] width 337 height 15
select select "no_change"
click at [24, 96] on select "Change the compare at price to the current price (sale) Change the compare at p…" at bounding box center [192, 103] width 337 height 15
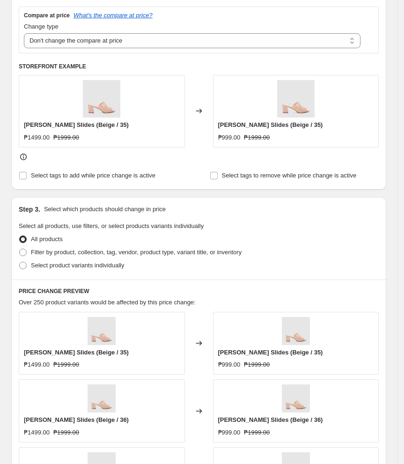
scroll to position [375, 0]
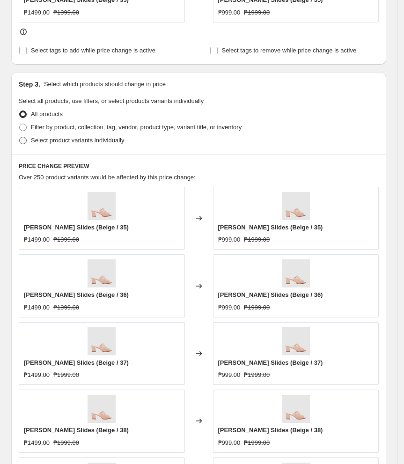
click at [97, 141] on span "Select product variants individually" at bounding box center [77, 140] width 93 height 7
click at [20, 137] on input "Select product variants individually" at bounding box center [19, 137] width 0 height 0
radio input "true"
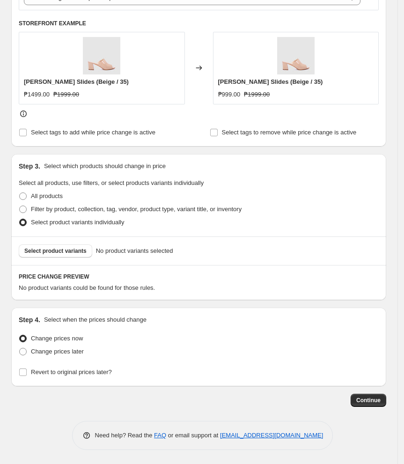
scroll to position [293, 0]
click at [51, 250] on span "Select product variants" at bounding box center [55, 250] width 62 height 7
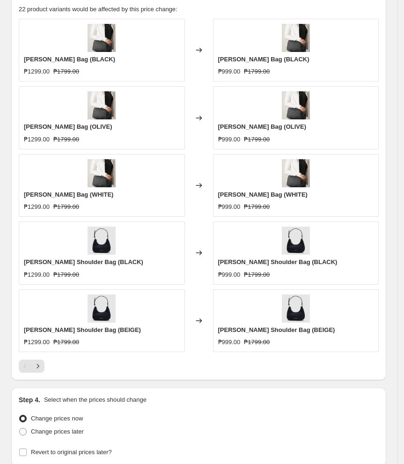
scroll to position [652, 0]
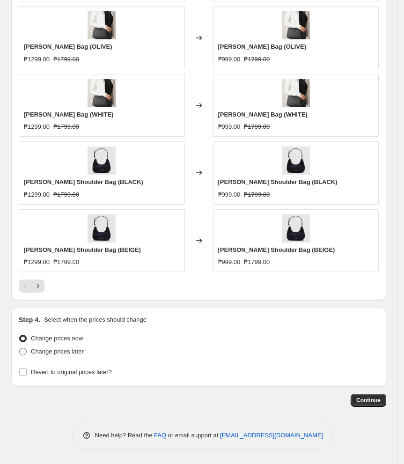
click at [66, 352] on span "Change prices later" at bounding box center [57, 351] width 53 height 7
click at [20, 348] on input "Change prices later" at bounding box center [19, 348] width 0 height 0
radio input "true"
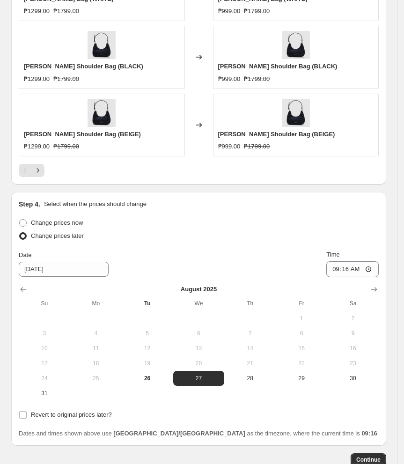
scroll to position [827, 0]
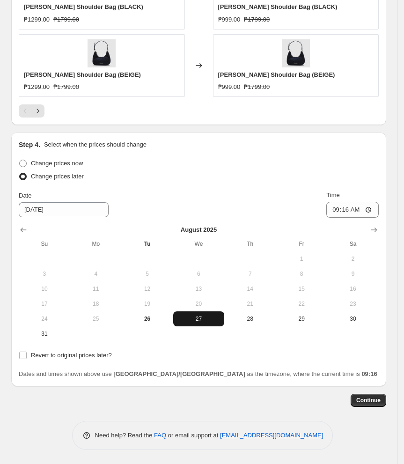
click at [216, 319] on span "27" at bounding box center [199, 318] width 44 height 7
click at [341, 211] on input "09:16" at bounding box center [352, 210] width 52 height 16
type input "11:00"
click at [28, 353] on label "Revert to original prices later?" at bounding box center [65, 355] width 93 height 13
click at [27, 353] on input "Revert to original prices later?" at bounding box center [22, 355] width 7 height 7
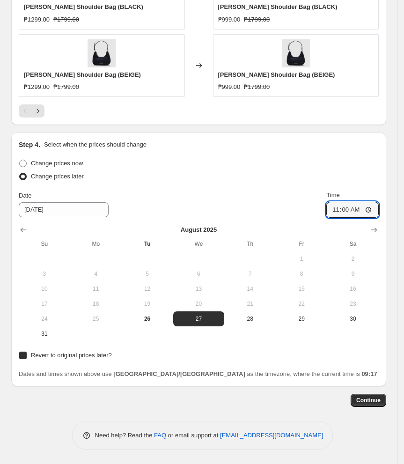
checkbox input "true"
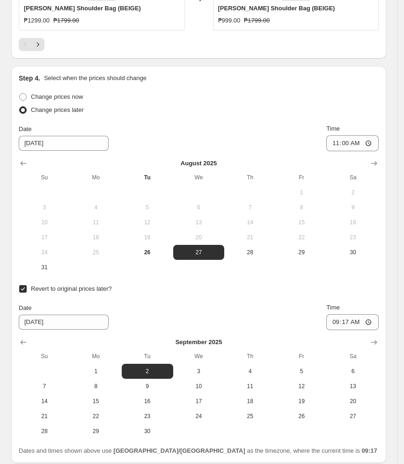
scroll to position [971, 0]
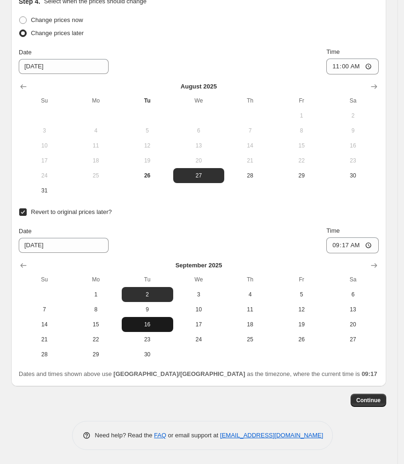
click at [156, 318] on button "16" at bounding box center [148, 324] width 52 height 15
type input "[DATE]"
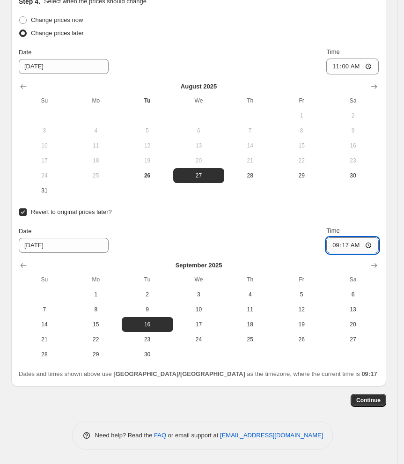
click at [340, 246] on input "09:17" at bounding box center [352, 245] width 52 height 16
type input "10:00"
click at [236, 235] on div "Date [DATE] Time 10:00" at bounding box center [199, 239] width 360 height 27
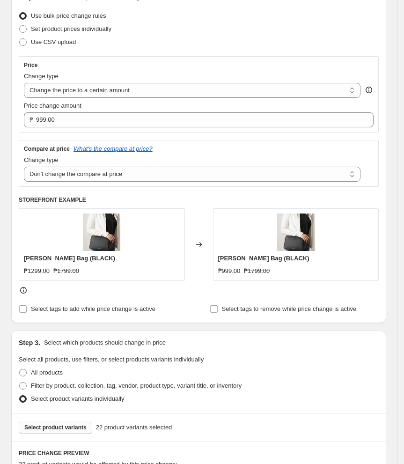
scroll to position [96, 0]
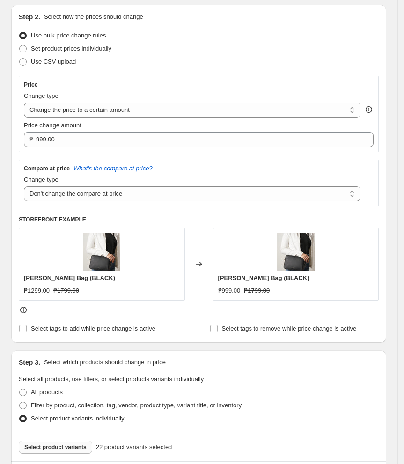
drag, startPoint x: 12, startPoint y: 316, endPoint x: 41, endPoint y: 276, distance: 49.2
click at [16, 315] on div "Step 2. Select how the prices should change Use bulk price change rules Set pro…" at bounding box center [198, 174] width 375 height 338
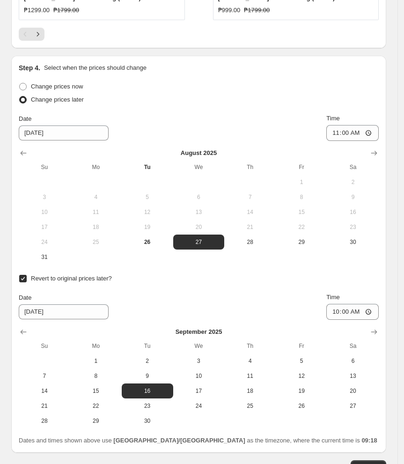
scroll to position [971, 0]
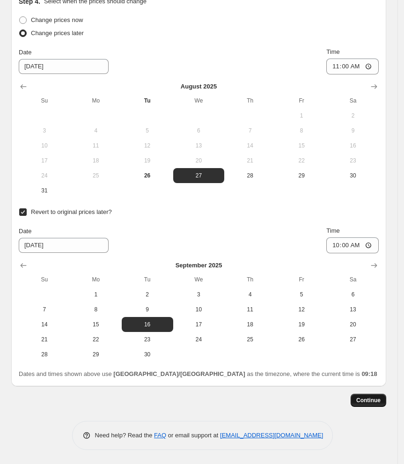
click at [376, 405] on button "Continue" at bounding box center [369, 400] width 36 height 13
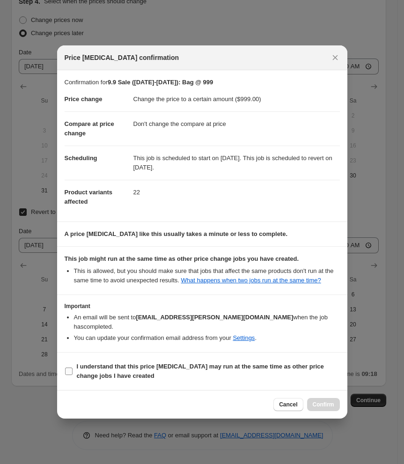
click at [104, 374] on b "I understand that this price [MEDICAL_DATA] may run at the same time as other p…" at bounding box center [200, 371] width 247 height 16
click at [73, 374] on input "I understand that this price [MEDICAL_DATA] may run at the same time as other p…" at bounding box center [68, 371] width 7 height 7
checkbox input "true"
click at [324, 405] on span "Confirm" at bounding box center [324, 404] width 22 height 7
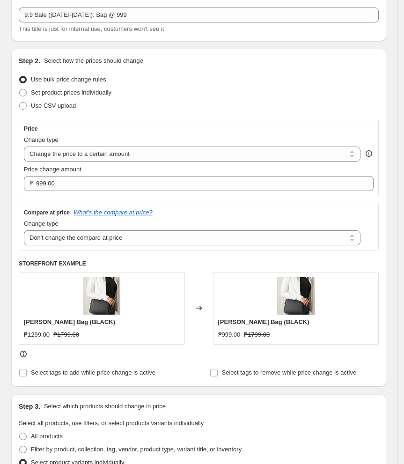
scroll to position [233, 0]
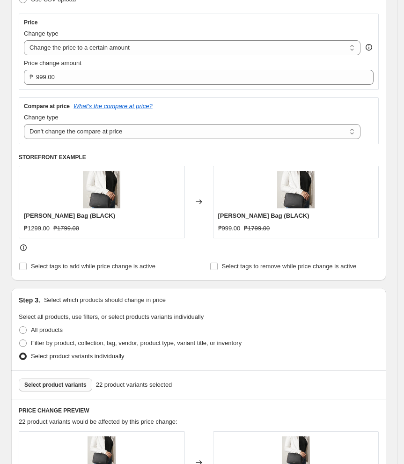
click at [365, 325] on div "All products" at bounding box center [199, 330] width 360 height 13
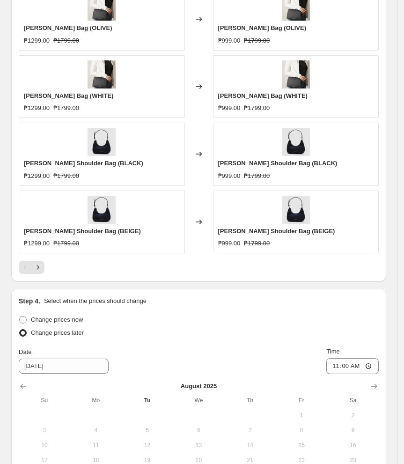
scroll to position [857, 0]
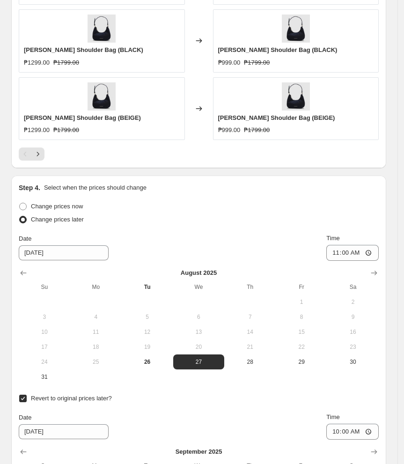
click at [194, 211] on div "Change prices now" at bounding box center [199, 206] width 360 height 13
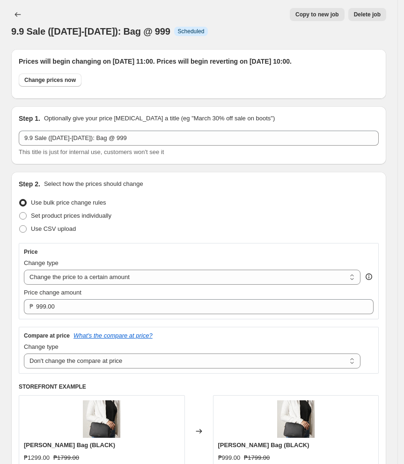
scroll to position [0, 0]
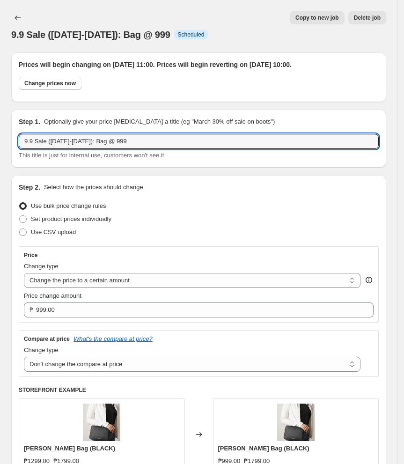
drag, startPoint x: 122, startPoint y: 140, endPoint x: 8, endPoint y: 152, distance: 114.3
click at [41, 24] on div "9.9 Sale ([DATE]-[DATE]): Bag @ 999 Info Scheduled Copy to new job Delete job M…" at bounding box center [198, 26] width 375 height 30
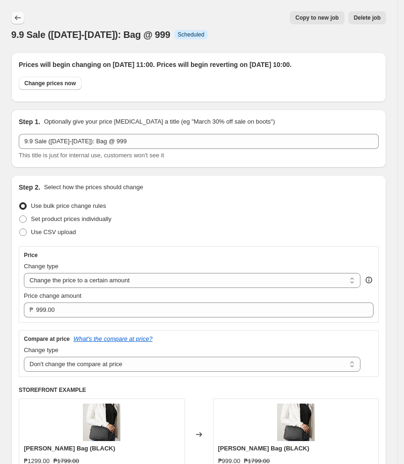
click at [18, 21] on icon "Price change jobs" at bounding box center [17, 17] width 9 height 9
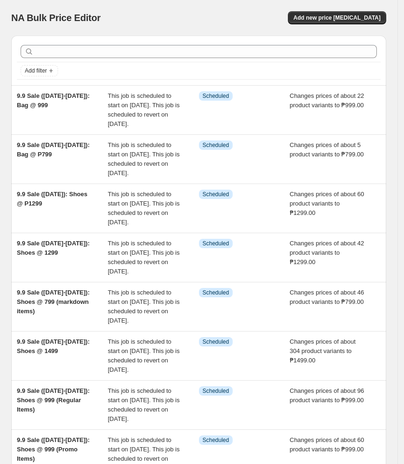
click at [150, 28] on div "NA Bulk Price Editor. This page is ready NA Bulk Price Editor Add new price [ME…" at bounding box center [198, 18] width 375 height 36
click at [374, 20] on span "Add new price [MEDICAL_DATA]" at bounding box center [337, 17] width 87 height 7
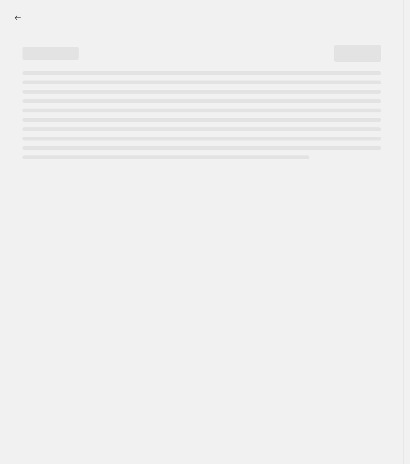
select select "percentage"
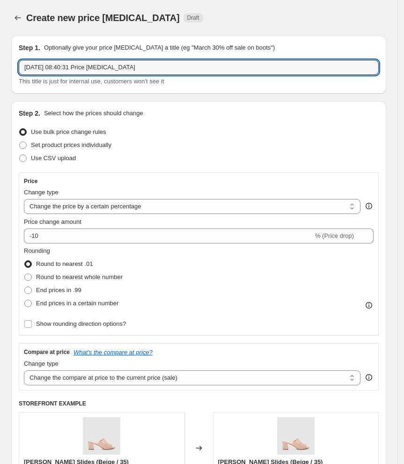
drag, startPoint x: 156, startPoint y: 66, endPoint x: -30, endPoint y: 75, distance: 186.6
click at [0, 75] on html "Home Settings Plans Skip to content Create new price [MEDICAL_DATA]. This page …" at bounding box center [202, 232] width 404 height 464
paste input "9.9 Sale ([DATE]-[DATE]): Bag @"
click at [144, 67] on input "9.9 Sale ([DATE]-[DATE]): Bag @" at bounding box center [199, 67] width 360 height 15
type input "9.9 Sale ([DATE]-[DATE]): Bag @ 1299"
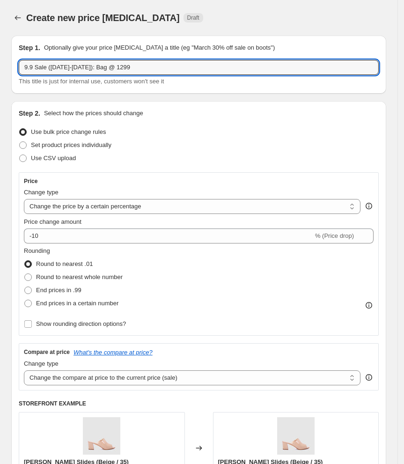
drag, startPoint x: 257, startPoint y: 138, endPoint x: 146, endPoint y: 136, distance: 111.5
click at [257, 139] on div "Set product prices individually" at bounding box center [199, 145] width 360 height 13
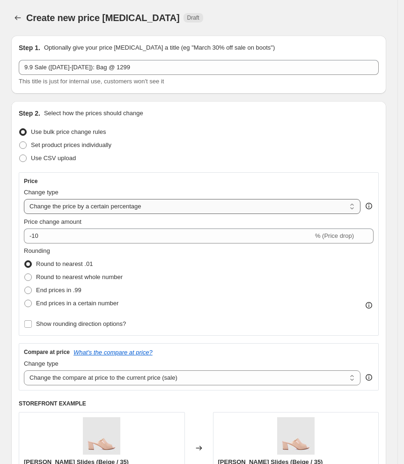
click at [76, 206] on select "Change the price to a certain amount Change the price by a certain amount Chang…" at bounding box center [192, 206] width 337 height 15
select select "to"
click at [24, 199] on select "Change the price to a certain amount Change the price by a certain amount Chang…" at bounding box center [192, 206] width 337 height 15
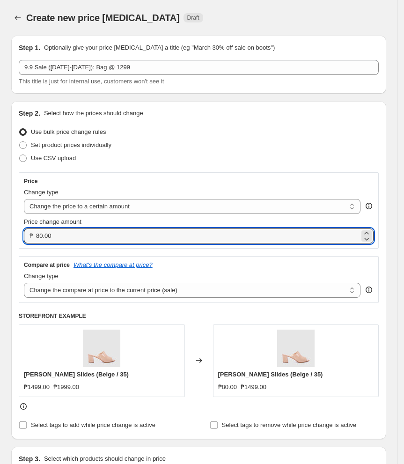
drag, startPoint x: 88, startPoint y: 239, endPoint x: -81, endPoint y: 245, distance: 168.7
click at [0, 245] on html "Home Settings Plans Skip to content Create new price [MEDICAL_DATA]. This page …" at bounding box center [202, 232] width 404 height 464
type input "1299.00"
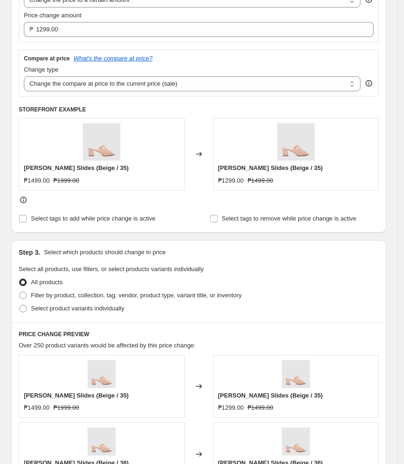
scroll to position [187, 0]
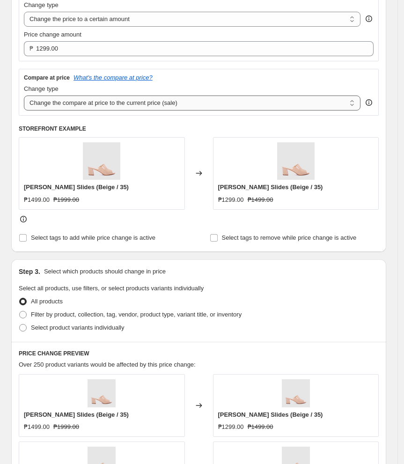
click at [113, 105] on select "Change the compare at price to the current price (sale) Change the compare at p…" at bounding box center [192, 103] width 337 height 15
select select "no_change"
click at [24, 96] on select "Change the compare at price to the current price (sale) Change the compare at p…" at bounding box center [192, 103] width 337 height 15
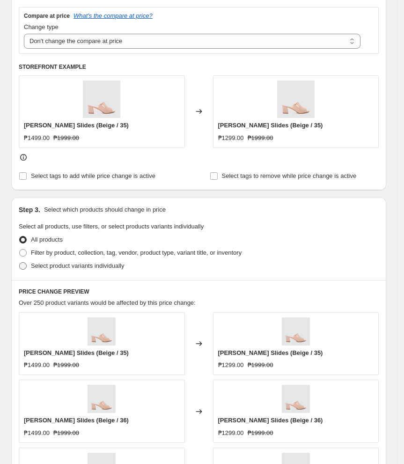
scroll to position [312, 0]
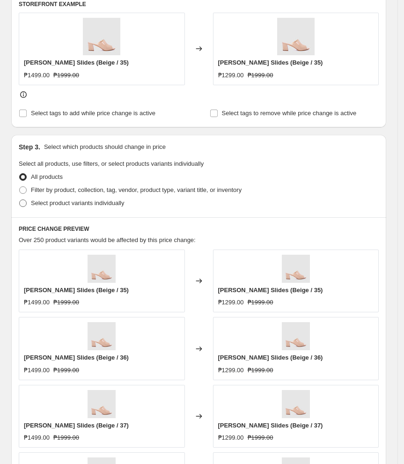
click at [56, 203] on span "Select product variants individually" at bounding box center [77, 202] width 93 height 7
click at [20, 200] on input "Select product variants individually" at bounding box center [19, 199] width 0 height 0
radio input "true"
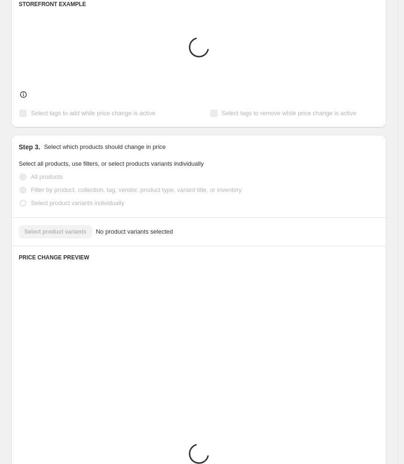
scroll to position [293, 0]
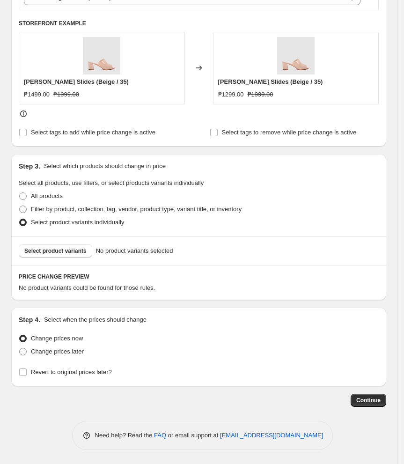
click at [182, 238] on div "Select product variants No product variants selected" at bounding box center [198, 250] width 375 height 29
click at [65, 251] on span "Select product variants" at bounding box center [55, 250] width 62 height 7
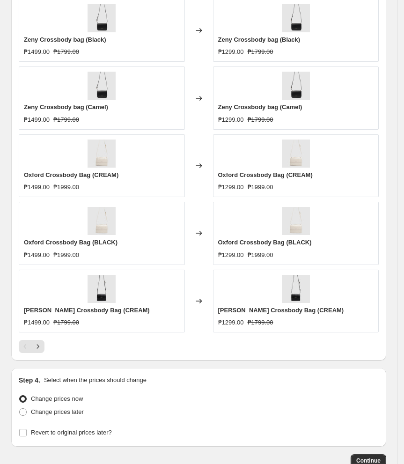
scroll to position [605, 0]
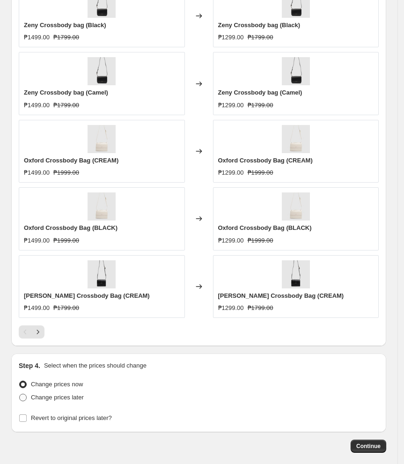
click at [58, 395] on span "Change prices later" at bounding box center [57, 397] width 53 height 7
click at [20, 394] on input "Change prices later" at bounding box center [19, 394] width 0 height 0
radio input "true"
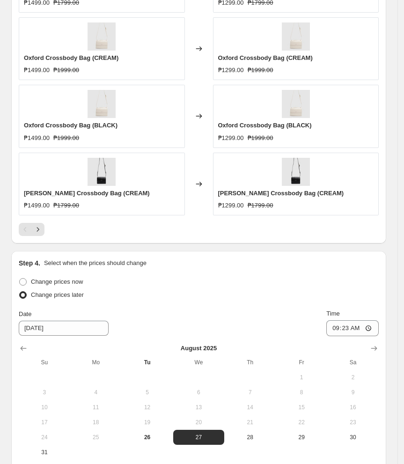
scroll to position [765, 0]
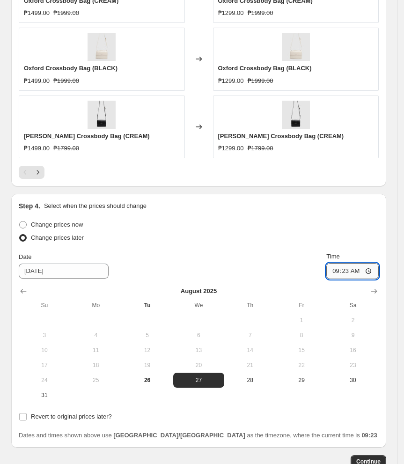
click at [343, 271] on input "09:23" at bounding box center [352, 271] width 52 height 16
type input "11:00"
drag, startPoint x: 274, startPoint y: 259, endPoint x: 235, endPoint y: 261, distance: 38.9
click at [271, 260] on div "Date [DATE] Time 11:00" at bounding box center [199, 265] width 360 height 27
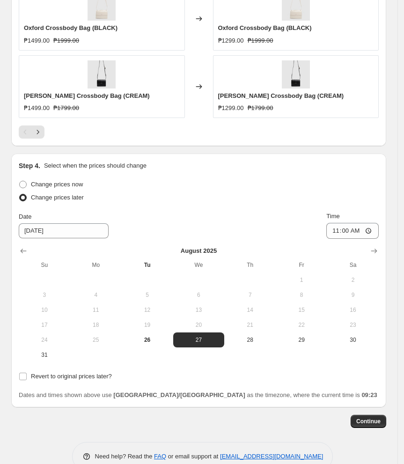
scroll to position [827, 0]
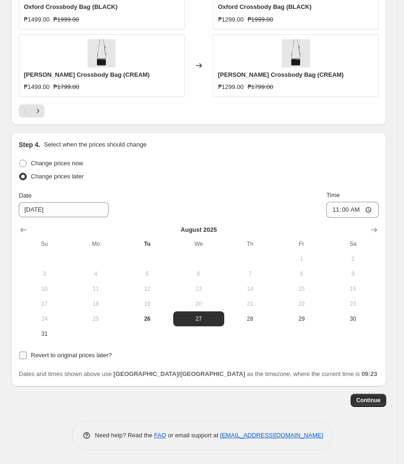
click at [35, 357] on span "Revert to original prices later?" at bounding box center [71, 355] width 81 height 7
click at [27, 357] on input "Revert to original prices later?" at bounding box center [22, 355] width 7 height 7
checkbox input "true"
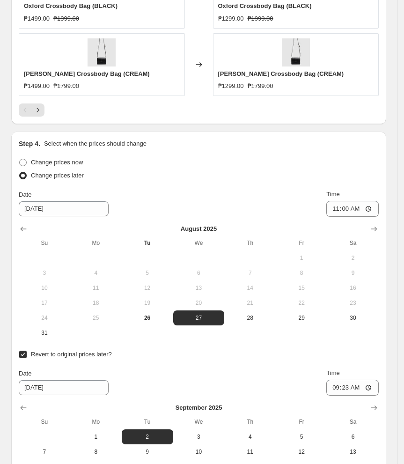
scroll to position [971, 0]
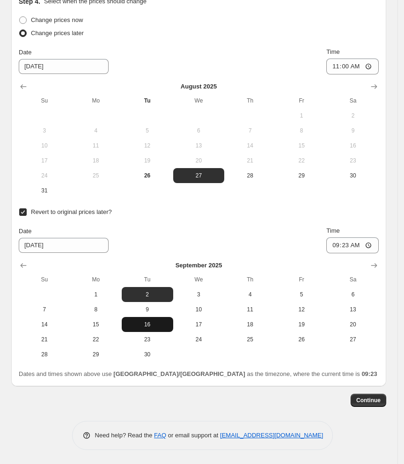
click at [154, 327] on span "16" at bounding box center [147, 324] width 44 height 7
type input "[DATE]"
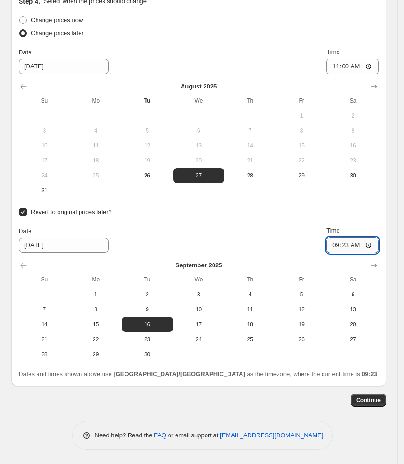
click at [339, 242] on input "09:23" at bounding box center [352, 245] width 52 height 16
type input "10:00"
click at [375, 399] on span "Continue" at bounding box center [368, 400] width 24 height 7
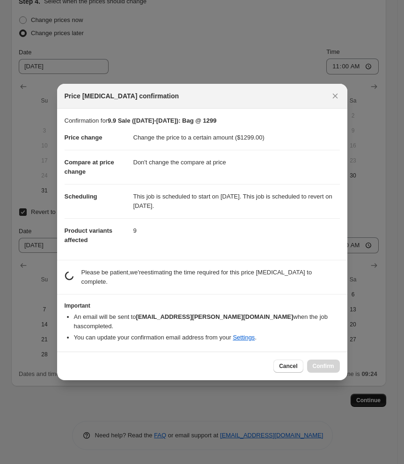
scroll to position [0, 0]
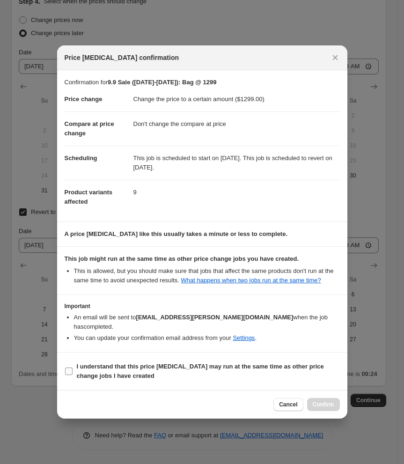
click at [93, 373] on b "I understand that this price [MEDICAL_DATA] may run at the same time as other p…" at bounding box center [200, 371] width 247 height 16
click at [73, 373] on input "I understand that this price [MEDICAL_DATA] may run at the same time as other p…" at bounding box center [68, 371] width 7 height 7
checkbox input "true"
click at [322, 406] on span "Confirm" at bounding box center [324, 404] width 22 height 7
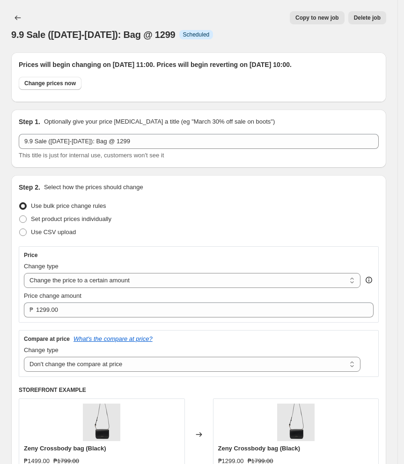
scroll to position [971, 0]
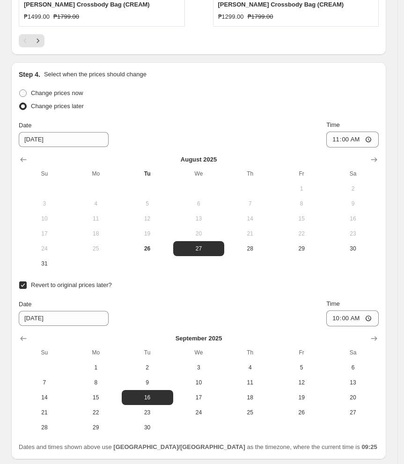
click at [175, 311] on div "Date [DATE] Time 10:00" at bounding box center [199, 312] width 360 height 27
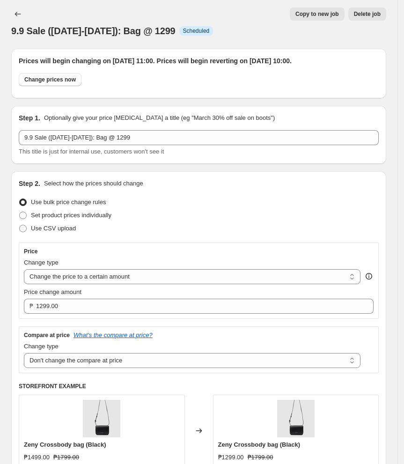
scroll to position [0, 0]
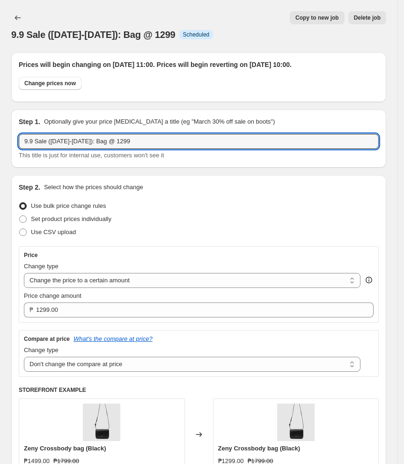
drag, startPoint x: 121, startPoint y: 143, endPoint x: -119, endPoint y: 129, distance: 240.6
click at [0, 129] on html "Home Settings Plans Skip to content 9.9 Sale ([DATE]-[DATE]): Bag @ 1299. This …" at bounding box center [202, 232] width 404 height 464
click at [18, 17] on icon "Price change jobs" at bounding box center [17, 17] width 9 height 9
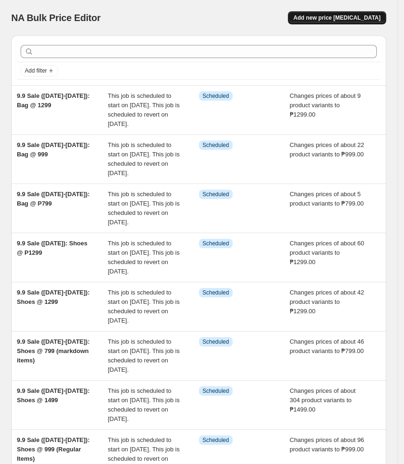
click at [345, 14] on button "Add new price [MEDICAL_DATA]" at bounding box center [337, 17] width 98 height 13
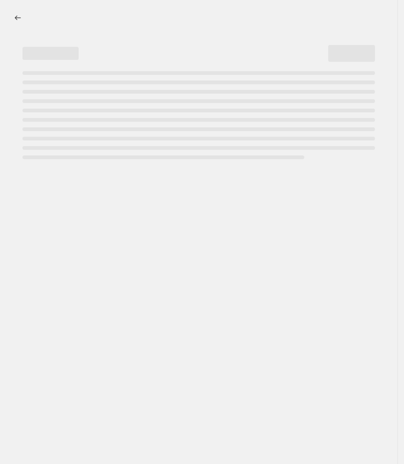
select select "percentage"
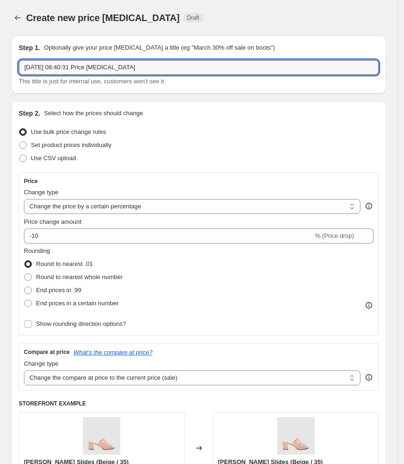
drag, startPoint x: 178, startPoint y: 66, endPoint x: -62, endPoint y: 74, distance: 240.4
click at [0, 74] on html "Home Settings Plans Skip to content Create new price [MEDICAL_DATA]. This page …" at bounding box center [202, 232] width 404 height 464
paste input "9.9 Sale ([DATE]-[DATE]): Bag @"
type input "9.9 Sale ([DATE]-[DATE]): Bag @"
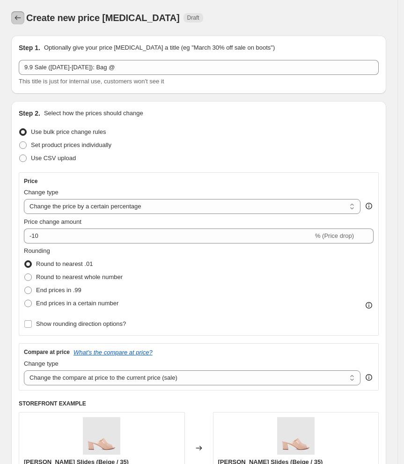
click at [17, 15] on icon "Price change jobs" at bounding box center [17, 17] width 9 height 9
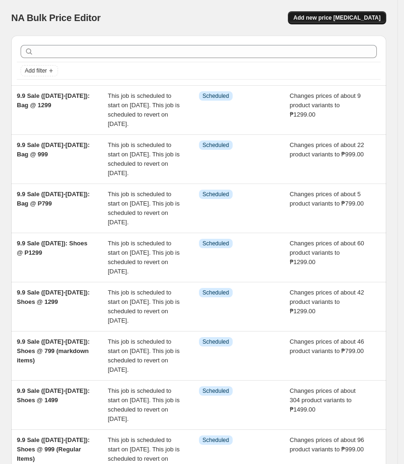
click at [378, 14] on button "Add new price [MEDICAL_DATA]" at bounding box center [337, 17] width 98 height 13
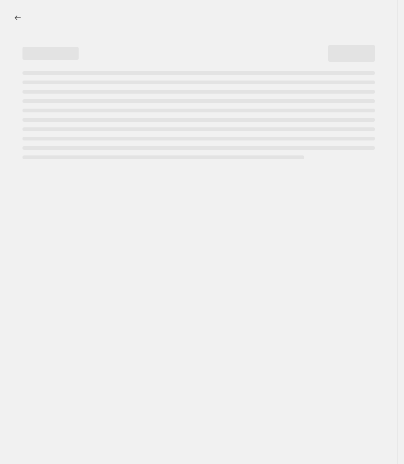
select select "percentage"
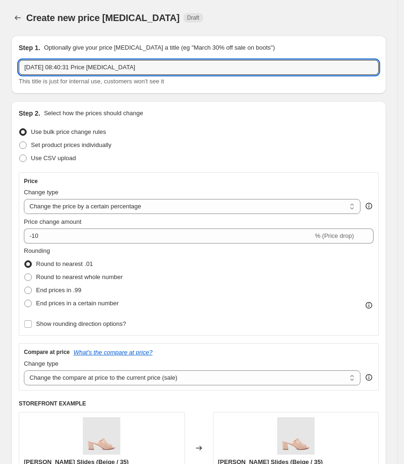
drag, startPoint x: 163, startPoint y: 66, endPoint x: 5, endPoint y: 80, distance: 158.9
paste input "9.9 Sale ([DATE]-[DATE]): Bag @"
type input "9.9 Sale ([DATE]-[DATE]): Bag @ 1499"
drag, startPoint x: 200, startPoint y: 103, endPoint x: 192, endPoint y: 113, distance: 12.7
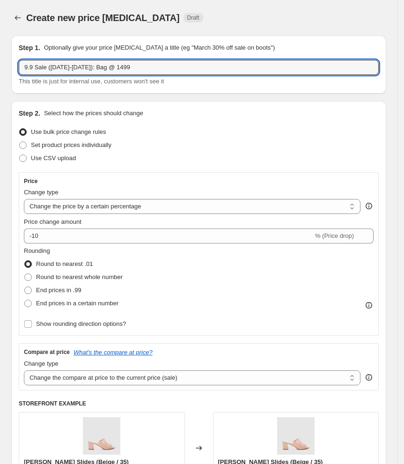
click at [200, 104] on div "Step 2. Select how the prices should change Use bulk price change rules Set pro…" at bounding box center [198, 313] width 375 height 425
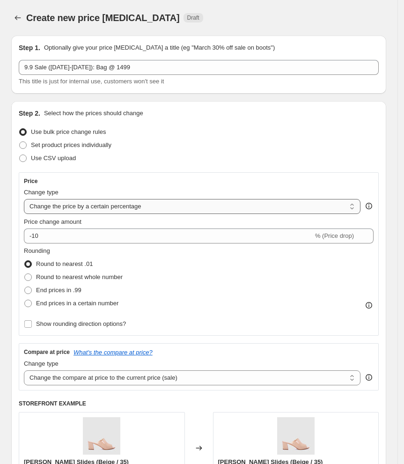
drag, startPoint x: 71, startPoint y: 204, endPoint x: 76, endPoint y: 207, distance: 6.4
click at [71, 204] on select "Change the price to a certain amount Change the price by a certain amount Chang…" at bounding box center [192, 206] width 337 height 15
select select "to"
click at [24, 199] on select "Change the price to a certain amount Change the price by a certain amount Chang…" at bounding box center [192, 206] width 337 height 15
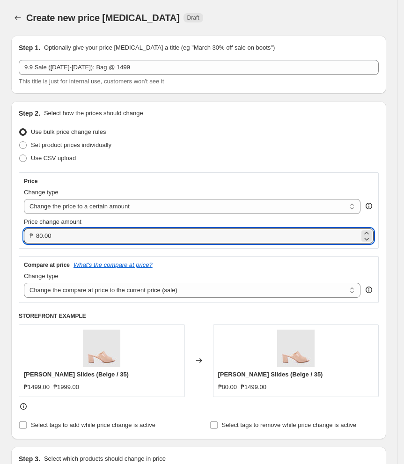
drag, startPoint x: 86, startPoint y: 235, endPoint x: -95, endPoint y: 243, distance: 181.4
click at [0, 243] on html "Home Settings Plans Skip to content Create new price [MEDICAL_DATA]. This page …" at bounding box center [202, 232] width 404 height 464
type input "1499.00"
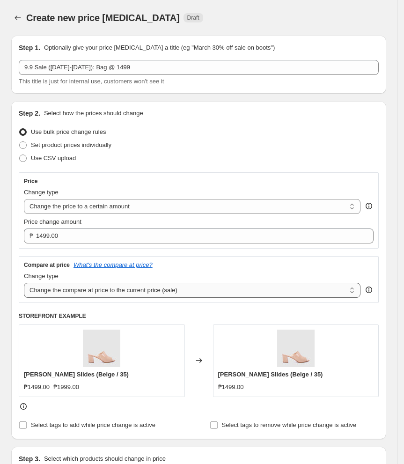
click at [165, 284] on select "Change the compare at price to the current price (sale) Change the compare at p…" at bounding box center [192, 290] width 337 height 15
click at [24, 283] on select "Change the compare at price to the current price (sale) Change the compare at p…" at bounding box center [192, 290] width 337 height 15
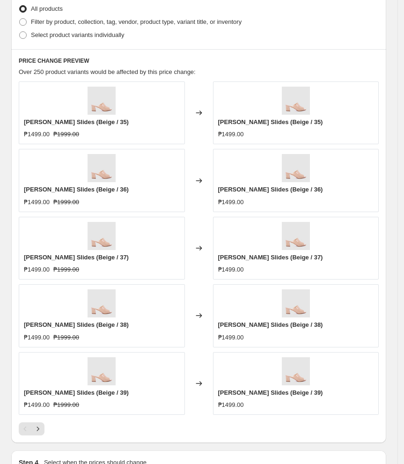
scroll to position [375, 0]
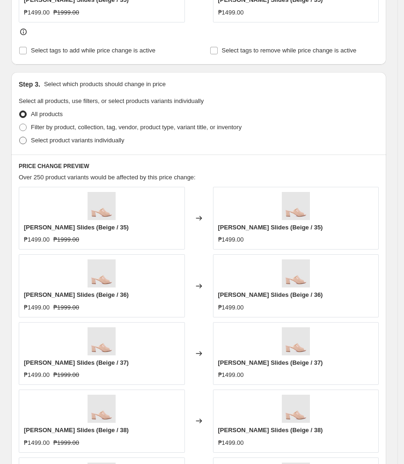
click at [49, 140] on span "Select product variants individually" at bounding box center [77, 140] width 93 height 7
click at [20, 137] on input "Select product variants individually" at bounding box center [19, 137] width 0 height 0
radio input "true"
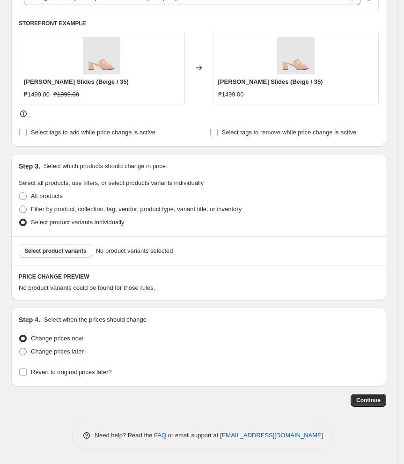
scroll to position [293, 0]
click at [64, 256] on button "Select product variants" at bounding box center [56, 250] width 74 height 13
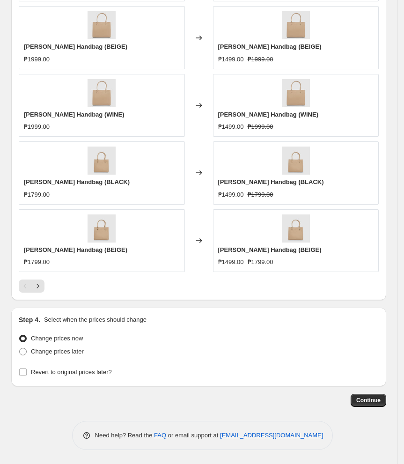
scroll to position [652, 0]
click at [50, 352] on span "Change prices later" at bounding box center [57, 351] width 53 height 7
click at [20, 348] on input "Change prices later" at bounding box center [19, 348] width 0 height 0
radio input "true"
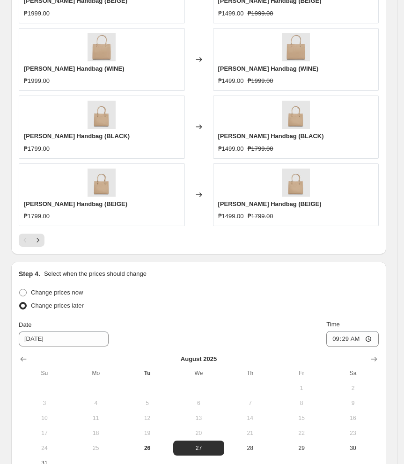
scroll to position [827, 0]
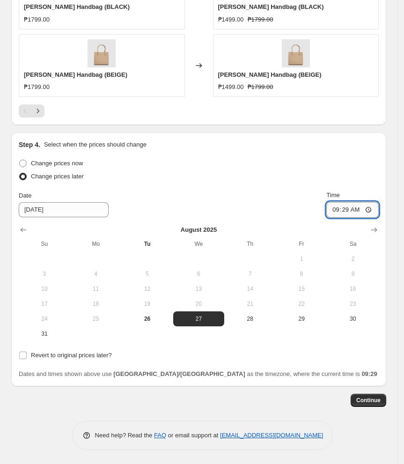
click at [339, 211] on input "09:29" at bounding box center [352, 210] width 52 height 16
type input "11:00"
click at [34, 359] on span "Revert to original prices later?" at bounding box center [71, 355] width 81 height 7
click at [27, 359] on input "Revert to original prices later?" at bounding box center [22, 355] width 7 height 7
checkbox input "true"
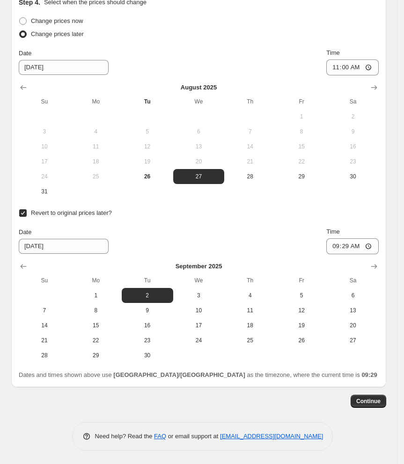
scroll to position [971, 0]
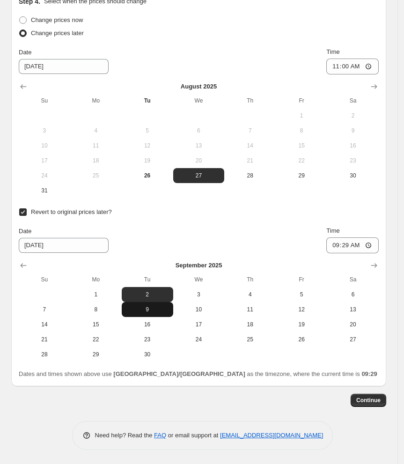
click at [163, 316] on button "9" at bounding box center [148, 309] width 52 height 15
click at [164, 324] on span "16" at bounding box center [147, 324] width 44 height 7
type input "[DATE]"
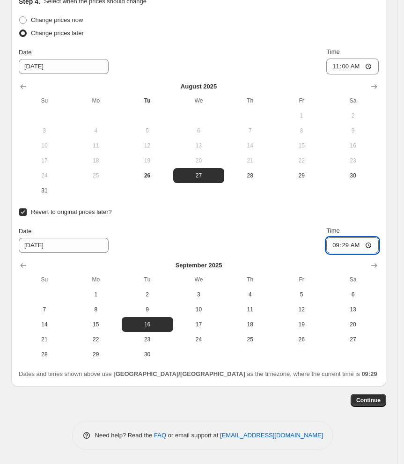
click at [341, 247] on input "09:29" at bounding box center [352, 245] width 52 height 16
type input "10:00"
click at [308, 236] on div "Date [DATE] Time 10:00" at bounding box center [199, 239] width 360 height 27
drag, startPoint x: 291, startPoint y: 390, endPoint x: 378, endPoint y: 397, distance: 87.4
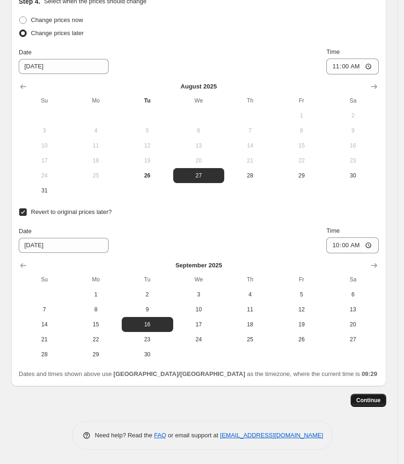
click at [381, 401] on span "Continue" at bounding box center [368, 400] width 24 height 7
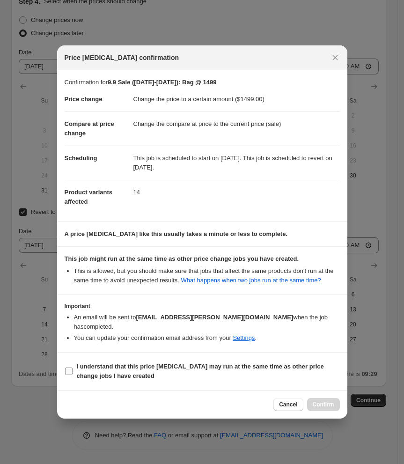
click at [128, 367] on b "I understand that this price [MEDICAL_DATA] may run at the same time as other p…" at bounding box center [200, 371] width 247 height 16
click at [73, 368] on input "I understand that this price [MEDICAL_DATA] may run at the same time as other p…" at bounding box center [68, 371] width 7 height 7
checkbox input "true"
click at [325, 406] on button "Confirm" at bounding box center [323, 404] width 33 height 13
click at [325, 406] on div "Cancel Loading Confirm" at bounding box center [306, 404] width 66 height 13
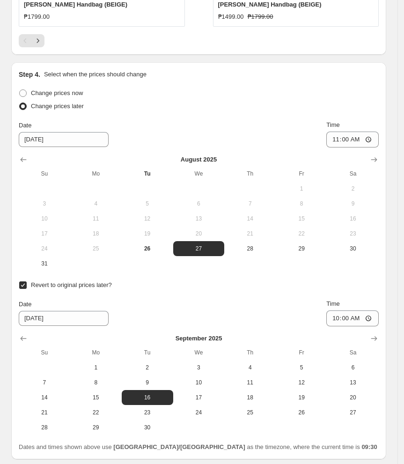
scroll to position [1033, 0]
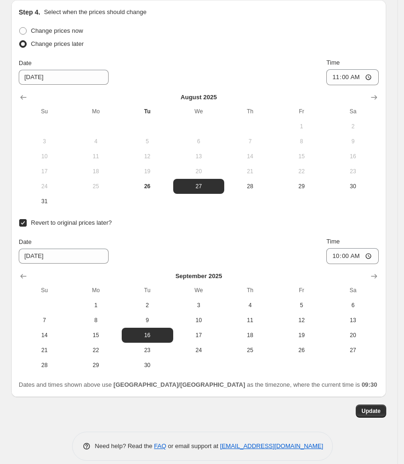
drag, startPoint x: 258, startPoint y: 405, endPoint x: 362, endPoint y: 399, distance: 104.6
click at [259, 405] on div "Update" at bounding box center [198, 411] width 375 height 13
click at [371, 412] on span "Update" at bounding box center [370, 410] width 19 height 7
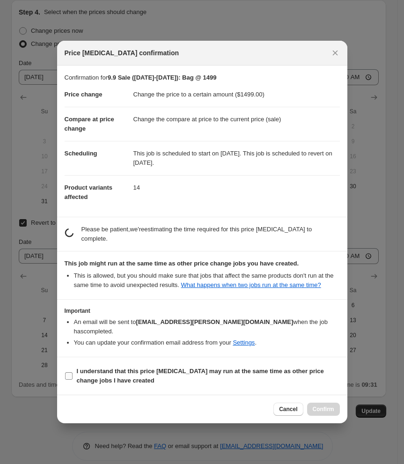
click at [108, 372] on b "I understand that this price [MEDICAL_DATA] may run at the same time as other p…" at bounding box center [200, 376] width 247 height 16
click at [73, 372] on input "I understand that this price [MEDICAL_DATA] may run at the same time as other p…" at bounding box center [68, 375] width 7 height 7
checkbox input "true"
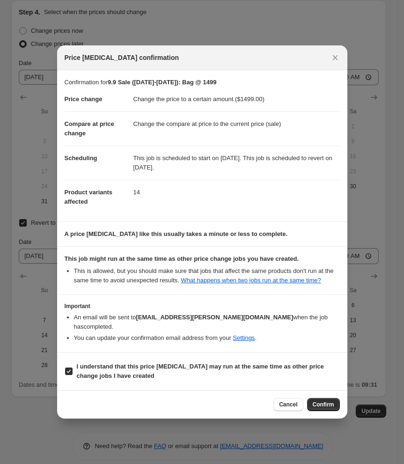
click at [328, 403] on span "Confirm" at bounding box center [324, 404] width 22 height 7
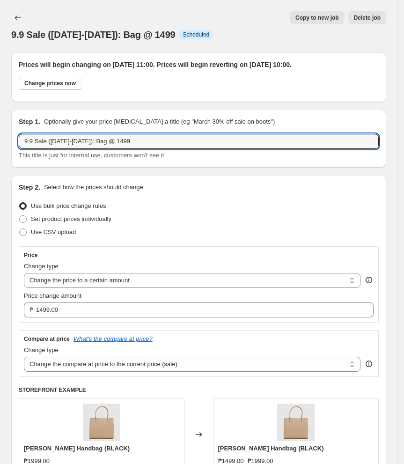
drag, startPoint x: 139, startPoint y: 143, endPoint x: -130, endPoint y: 154, distance: 269.0
click at [0, 154] on html "Home Settings Plans Skip to content 9.9 Sale ([DATE]-[DATE]): Bag @ 1499. This …" at bounding box center [202, 232] width 404 height 464
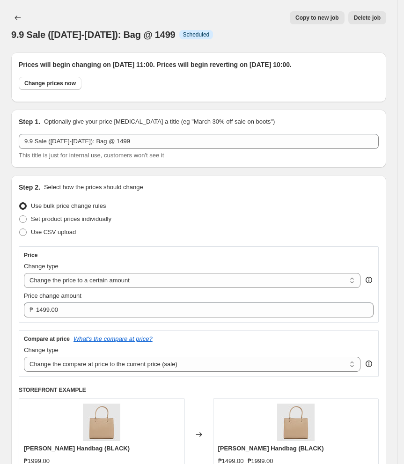
click at [336, 38] on div "9.9 Sale ([DATE]-[DATE]): Bag @ 1499 Info Scheduled" at bounding box center [198, 34] width 375 height 13
click at [15, 16] on icon "Price change jobs" at bounding box center [17, 17] width 9 height 9
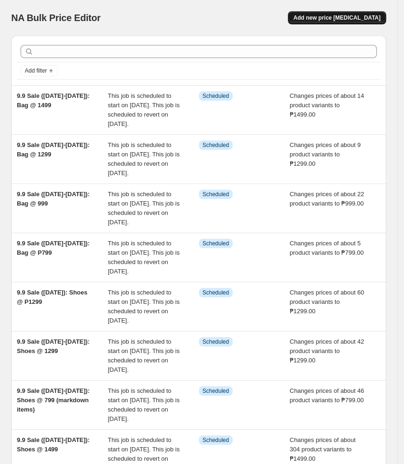
click at [339, 17] on span "Add new price [MEDICAL_DATA]" at bounding box center [337, 17] width 87 height 7
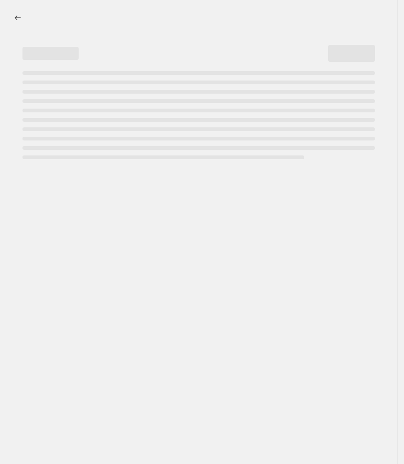
select select "percentage"
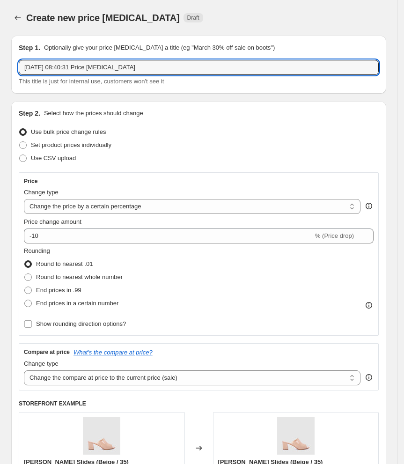
drag, startPoint x: 166, startPoint y: 61, endPoint x: -26, endPoint y: 74, distance: 192.4
click at [0, 74] on html "Home Settings Plans Skip to content Create new price [MEDICAL_DATA]. This page …" at bounding box center [202, 232] width 404 height 464
paste input "9.9 Sale ([DATE]-[DATE]): Bag @ 1499"
click at [129, 70] on input "9.9 Sale ([DATE]-[DATE]): Bag @ 1499" at bounding box center [199, 67] width 360 height 15
type input "9.9 Sale ([DATE]-[DATE]): Bag @ 1999"
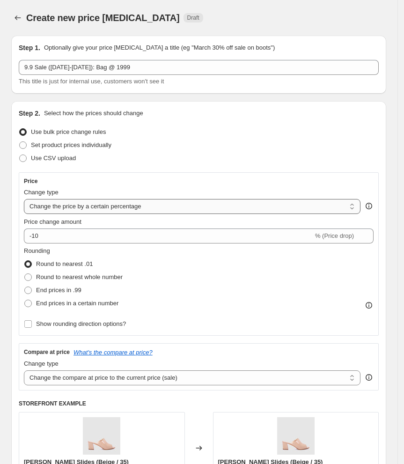
click at [121, 207] on select "Change the price to a certain amount Change the price by a certain amount Chang…" at bounding box center [192, 206] width 337 height 15
select select "to"
click at [24, 199] on select "Change the price to a certain amount Change the price by a certain amount Chang…" at bounding box center [192, 206] width 337 height 15
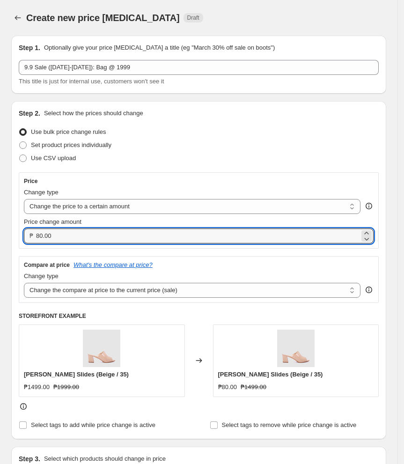
drag, startPoint x: 122, startPoint y: 229, endPoint x: -222, endPoint y: 237, distance: 343.8
click at [0, 237] on html "Home Settings Plans Skip to content Create new price [MEDICAL_DATA]. This page …" at bounding box center [202, 232] width 404 height 464
type input "1999.00"
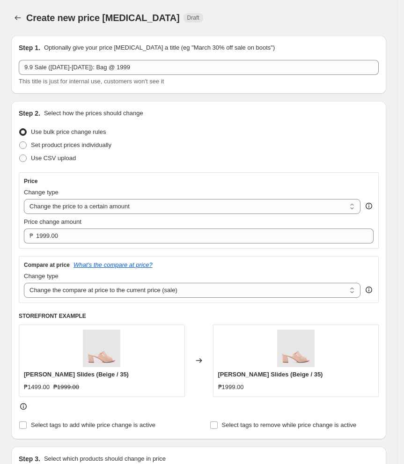
click at [333, 264] on div "Compare at price What's the compare at price?" at bounding box center [199, 264] width 350 height 7
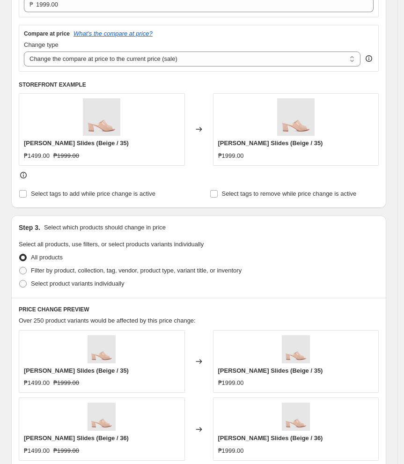
scroll to position [250, 0]
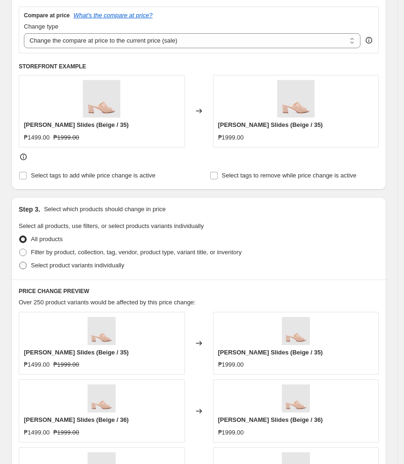
click at [64, 265] on span "Select product variants individually" at bounding box center [77, 265] width 93 height 7
click at [20, 262] on input "Select product variants individually" at bounding box center [19, 262] width 0 height 0
radio input "true"
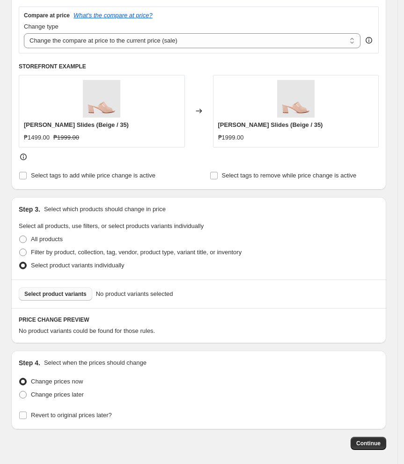
drag, startPoint x: 52, startPoint y: 288, endPoint x: 52, endPoint y: 294, distance: 6.1
click at [52, 294] on button "Select product variants" at bounding box center [56, 294] width 74 height 13
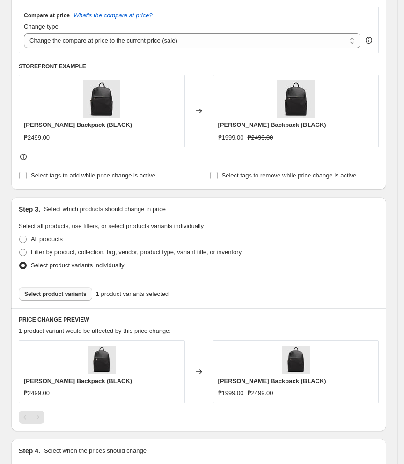
click at [42, 296] on span "Select product variants" at bounding box center [55, 293] width 62 height 7
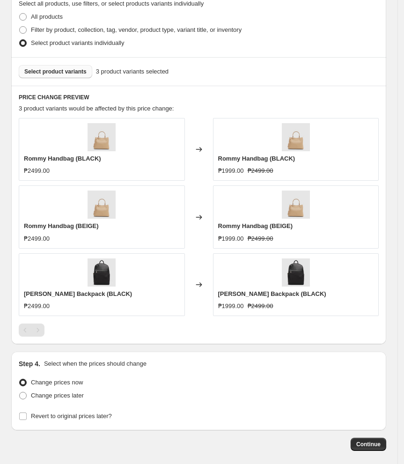
scroll to position [517, 0]
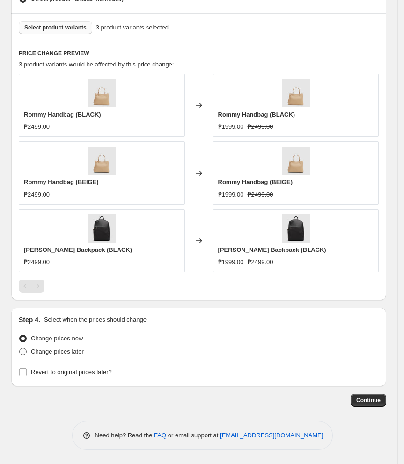
click at [68, 352] on span "Change prices later" at bounding box center [57, 351] width 53 height 7
click at [20, 348] on input "Change prices later" at bounding box center [19, 348] width 0 height 0
radio input "true"
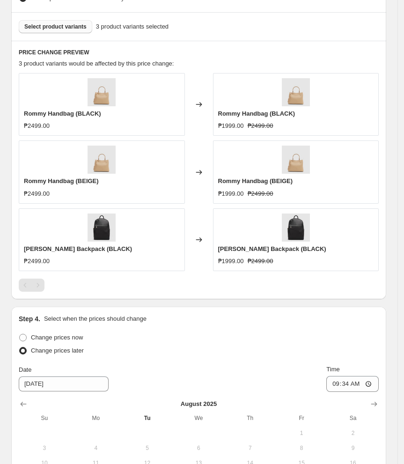
scroll to position [692, 0]
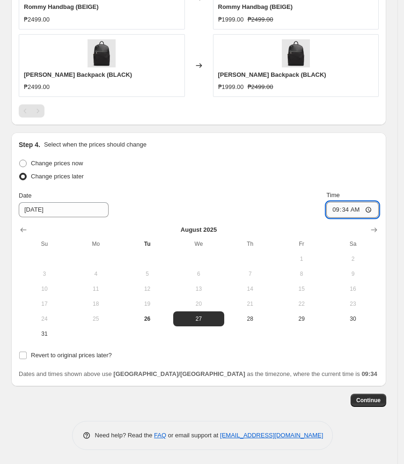
click at [342, 206] on input "09:34" at bounding box center [352, 210] width 52 height 16
type input "11:00"
click at [30, 357] on label "Revert to original prices later?" at bounding box center [65, 355] width 93 height 13
click at [27, 357] on input "Revert to original prices later?" at bounding box center [22, 355] width 7 height 7
checkbox input "true"
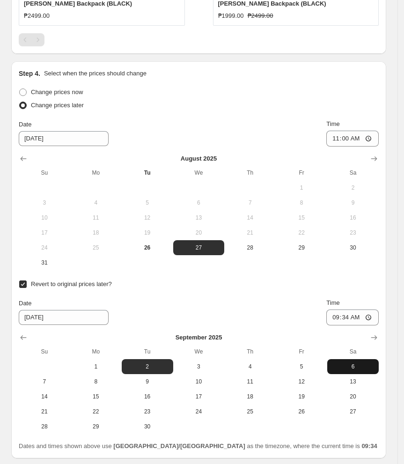
scroll to position [835, 0]
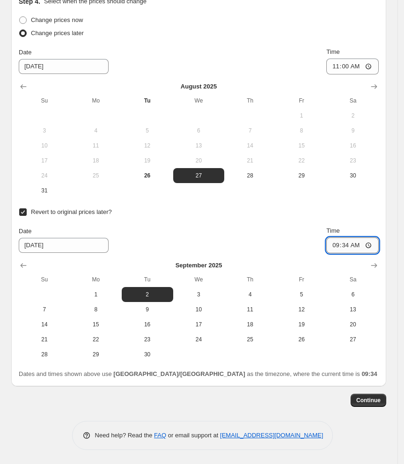
click at [338, 248] on input "09:34" at bounding box center [352, 245] width 52 height 16
type input "10:00"
click at [157, 331] on button "16" at bounding box center [148, 324] width 52 height 15
type input "[DATE]"
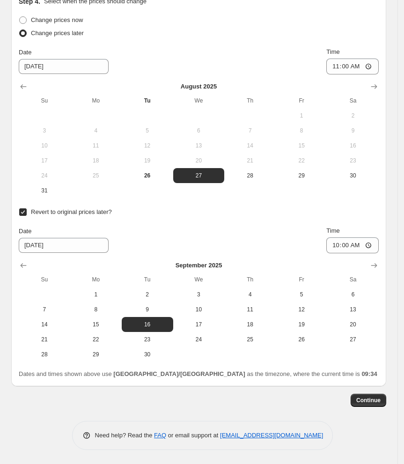
click at [246, 231] on div "Date [DATE] Time 10:00" at bounding box center [199, 239] width 360 height 27
click at [369, 402] on span "Continue" at bounding box center [368, 400] width 24 height 7
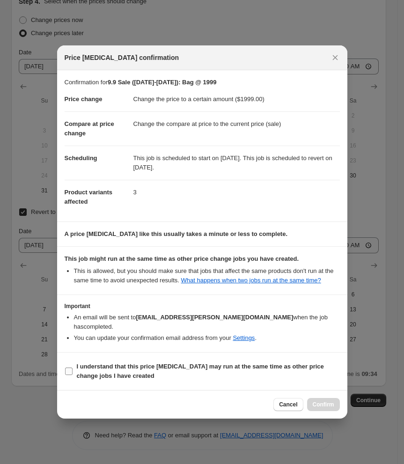
click at [128, 371] on span "I understand that this price [MEDICAL_DATA] may run at the same time as other p…" at bounding box center [208, 371] width 263 height 19
click at [73, 371] on input "I understand that this price [MEDICAL_DATA] may run at the same time as other p…" at bounding box center [68, 371] width 7 height 7
checkbox input "true"
click at [321, 406] on span "Confirm" at bounding box center [324, 404] width 22 height 7
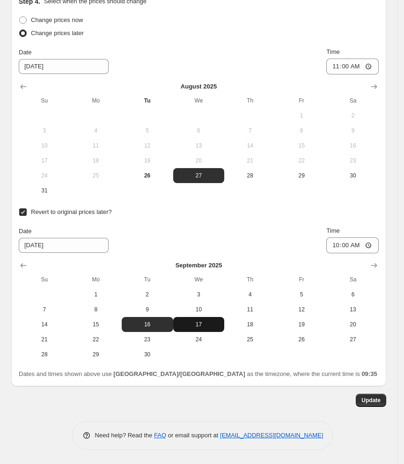
scroll to position [909, 0]
drag, startPoint x: 211, startPoint y: 407, endPoint x: 224, endPoint y: 410, distance: 13.3
click at [368, 403] on span "Update" at bounding box center [370, 400] width 19 height 7
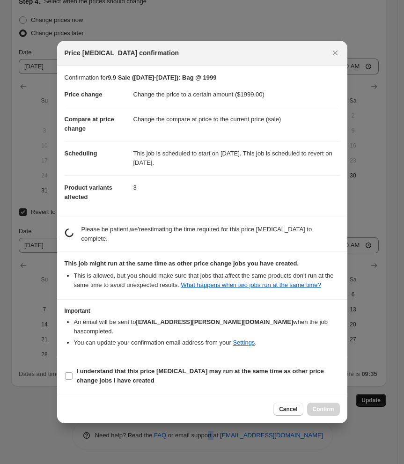
scroll to position [0, 0]
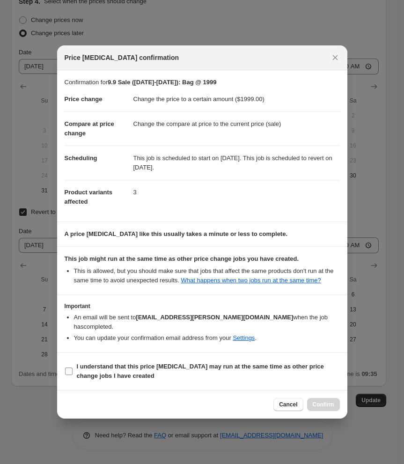
click at [98, 371] on span "I understand that this price [MEDICAL_DATA] may run at the same time as other p…" at bounding box center [208, 371] width 263 height 19
click at [73, 371] on input "I understand that this price [MEDICAL_DATA] may run at the same time as other p…" at bounding box center [68, 371] width 7 height 7
checkbox input "true"
click at [308, 402] on button "Confirm" at bounding box center [323, 404] width 33 height 13
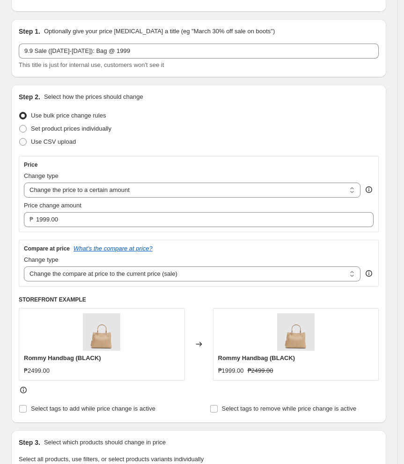
scroll to position [0, 0]
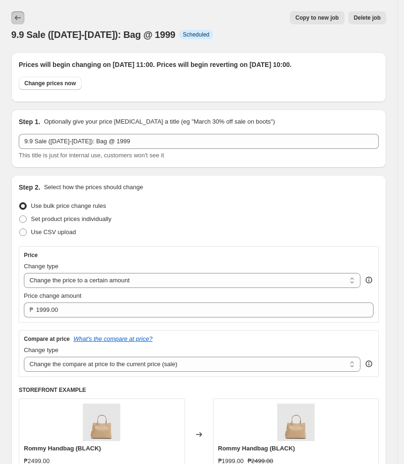
click at [21, 20] on icon "Price change jobs" at bounding box center [17, 17] width 9 height 9
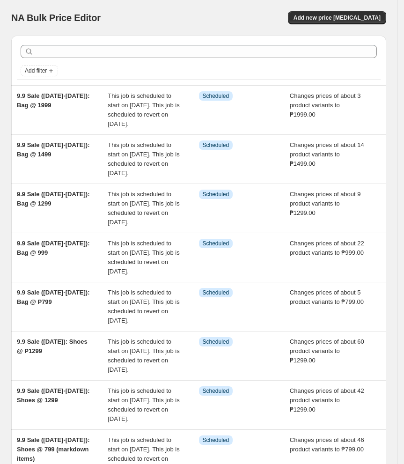
click at [172, 13] on div "NA Bulk Price Editor" at bounding box center [100, 17] width 179 height 13
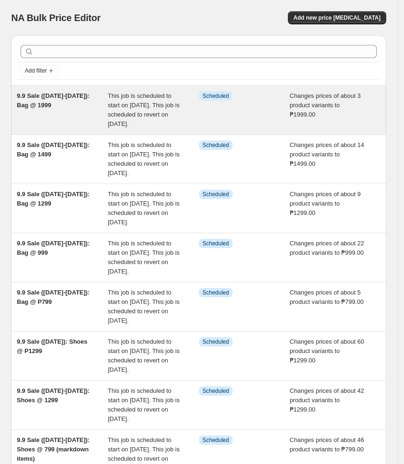
click at [82, 129] on div "9.9 Sale ([DATE]-[DATE]): Bag @ 1999" at bounding box center [62, 109] width 91 height 37
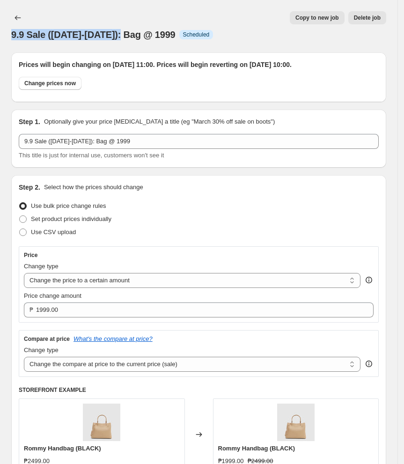
drag, startPoint x: 12, startPoint y: 38, endPoint x: 126, endPoint y: 42, distance: 114.3
click at [126, 42] on div "9.9 Sale ([DATE]-[DATE]): Bag @ 1999. This page is ready 9.9 Sale ([DATE]-[DATE…" at bounding box center [198, 26] width 375 height 52
click at [133, 42] on div "9.9 Sale ([DATE]-[DATE]): Bag @ 1999. This page is ready 9.9 Sale ([DATE]-[DATE…" at bounding box center [198, 26] width 375 height 52
drag, startPoint x: 159, startPoint y: 39, endPoint x: 13, endPoint y: 45, distance: 146.2
click at [13, 45] on div "9.9 Sale ([DATE]-[DATE]): Bag @ 1999. This page is ready 9.9 Sale ([DATE]-[DATE…" at bounding box center [198, 26] width 375 height 52
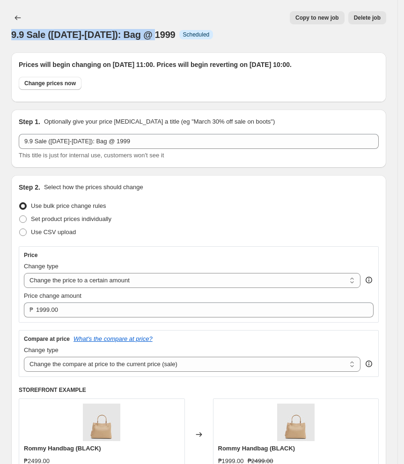
copy span "9.9 Sale ([DATE]-[DATE]): Bag @"
click at [18, 17] on icon "Price change jobs" at bounding box center [17, 17] width 9 height 9
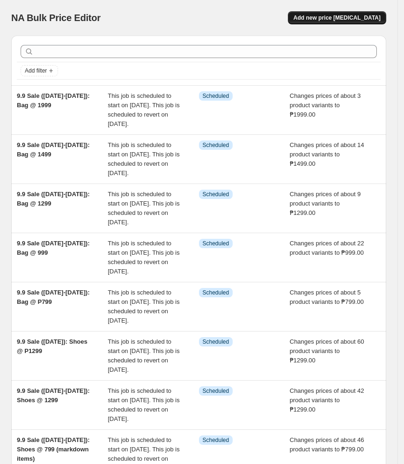
click at [325, 20] on span "Add new price [MEDICAL_DATA]" at bounding box center [337, 17] width 87 height 7
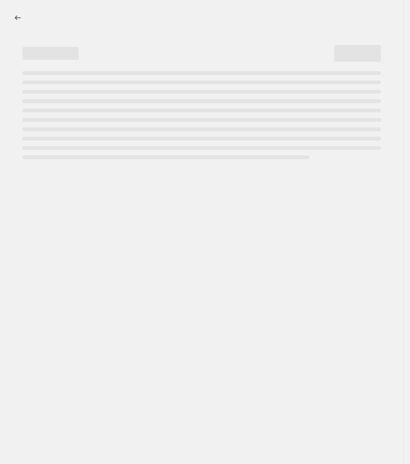
select select "percentage"
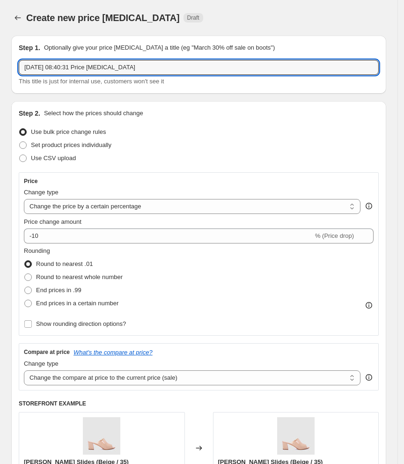
drag, startPoint x: 162, startPoint y: 67, endPoint x: -148, endPoint y: 56, distance: 310.7
click at [0, 56] on html "Home Settings Plans Skip to content Create new price [MEDICAL_DATA]. This page …" at bounding box center [202, 232] width 404 height 464
paste input "9.9 Sale ([DATE]-[DATE]): Bag @"
drag, startPoint x: 75, startPoint y: 68, endPoint x: 51, endPoint y: 70, distance: 24.4
click at [51, 70] on input "9.9 Sale ([DATE]-[DATE]): Bag @" at bounding box center [199, 67] width 360 height 15
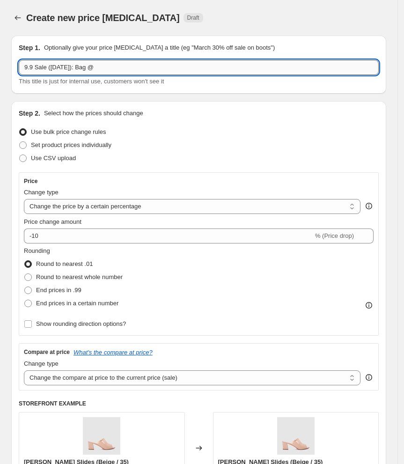
click at [71, 69] on input "9.9 Sale ([DATE]): Bag @" at bounding box center [199, 67] width 360 height 15
click at [97, 71] on input "9.9 Sale ([DATE]): Bag @" at bounding box center [199, 67] width 360 height 15
type input "9.9 Sale ([DATE]): Bag @ 999"
click at [164, 172] on div "Price Change type Change the price to a certain amount Change the price by a ce…" at bounding box center [199, 281] width 360 height 218
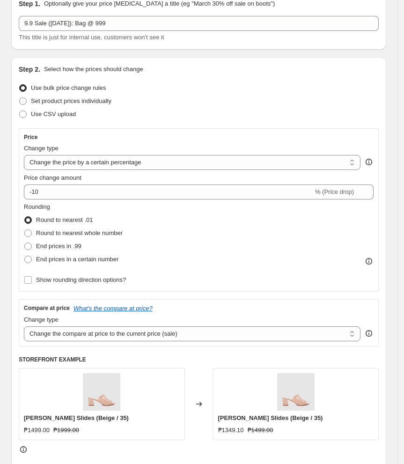
scroll to position [62, 0]
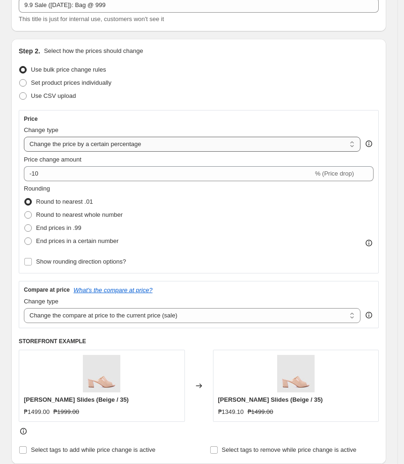
click at [125, 143] on select "Change the price to a certain amount Change the price by a certain amount Chang…" at bounding box center [192, 144] width 337 height 15
select select "to"
click at [24, 137] on select "Change the price to a certain amount Change the price by a certain amount Chang…" at bounding box center [192, 144] width 337 height 15
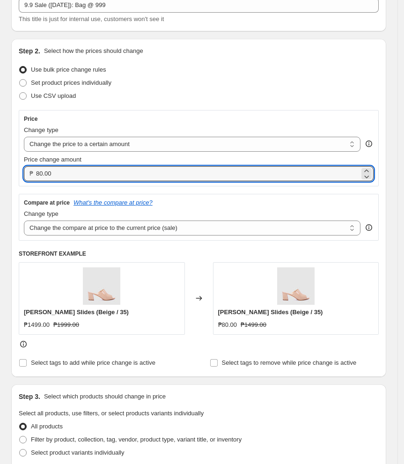
drag, startPoint x: 119, startPoint y: 174, endPoint x: -206, endPoint y: 169, distance: 325.9
click at [0, 169] on html "Home Settings Plans Skip to content Create new price [MEDICAL_DATA]. This page …" at bounding box center [202, 170] width 404 height 464
type input "999.00"
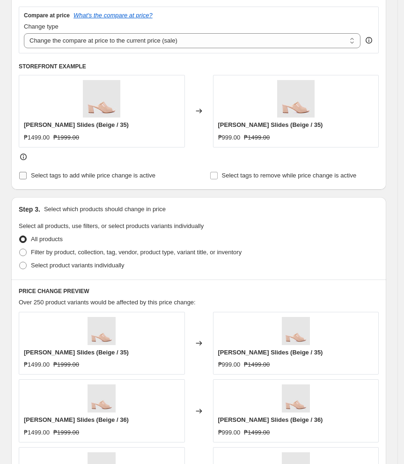
scroll to position [187, 0]
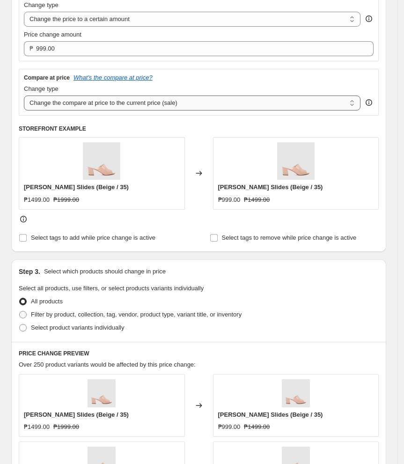
click at [192, 108] on select "Change the compare at price to the current price (sale) Change the compare at p…" at bounding box center [192, 103] width 337 height 15
select select "no_change"
click at [24, 96] on select "Change the compare at price to the current price (sale) Change the compare at p…" at bounding box center [192, 103] width 337 height 15
click at [23, 328] on span at bounding box center [22, 327] width 7 height 7
click at [20, 324] on input "Select product variants individually" at bounding box center [19, 324] width 0 height 0
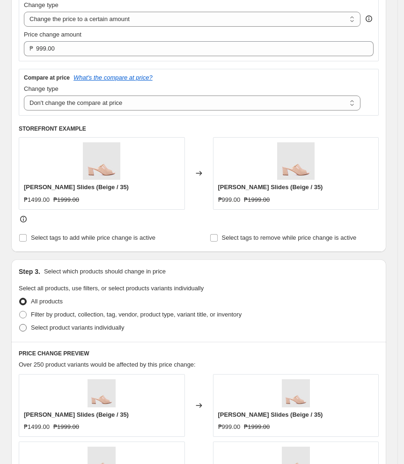
radio input "true"
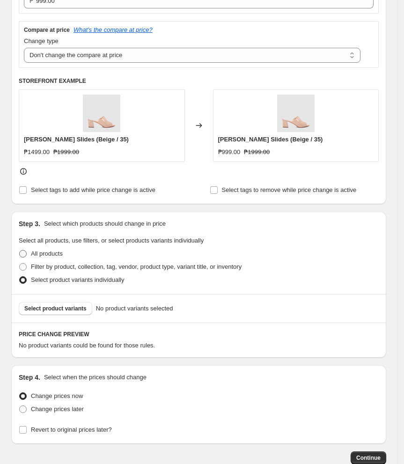
scroll to position [250, 0]
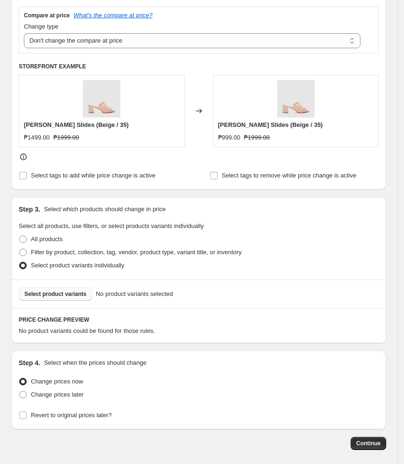
click at [66, 293] on span "Select product variants" at bounding box center [55, 293] width 62 height 7
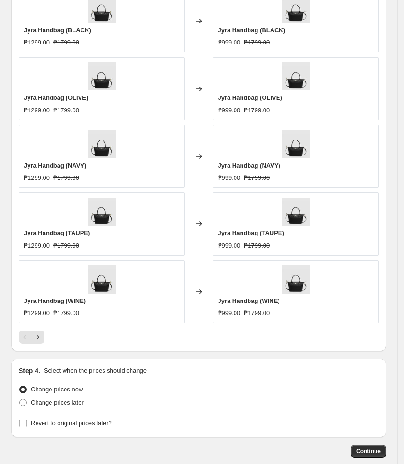
scroll to position [624, 0]
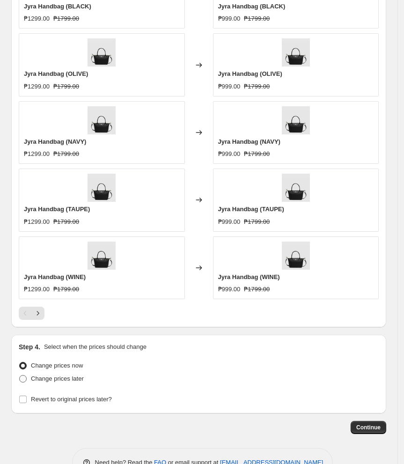
click at [66, 383] on span "Change prices later" at bounding box center [57, 378] width 53 height 9
click at [20, 376] on input "Change prices later" at bounding box center [19, 375] width 0 height 0
radio input "true"
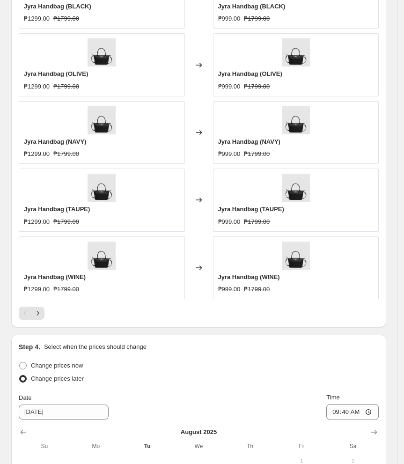
scroll to position [749, 0]
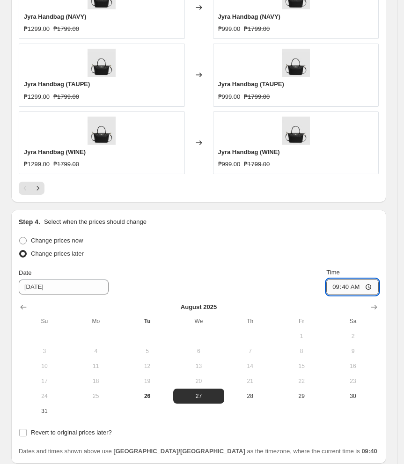
click at [339, 290] on input "09:40" at bounding box center [352, 287] width 52 height 16
type input "00:00"
click at [217, 281] on div "Date [DATE] Time 00:00" at bounding box center [199, 281] width 360 height 27
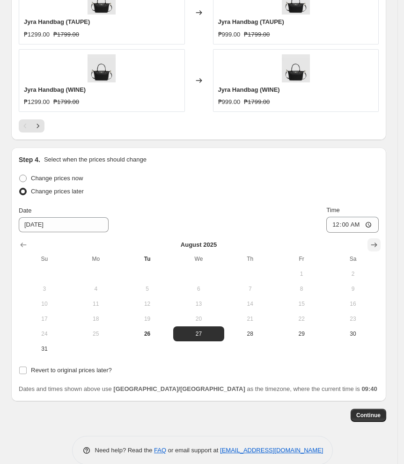
click at [378, 243] on icon "Show next month, September 2025" at bounding box center [373, 244] width 9 height 9
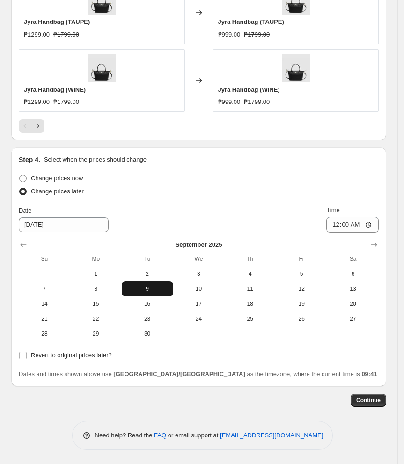
click at [155, 296] on button "9" at bounding box center [148, 288] width 52 height 15
type input "[DATE]"
click at [94, 359] on span "Revert to original prices later?" at bounding box center [71, 355] width 81 height 7
click at [27, 359] on input "Revert to original prices later?" at bounding box center [22, 355] width 7 height 7
checkbox input "true"
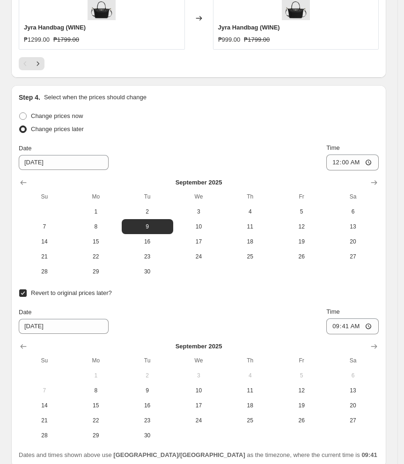
scroll to position [936, 0]
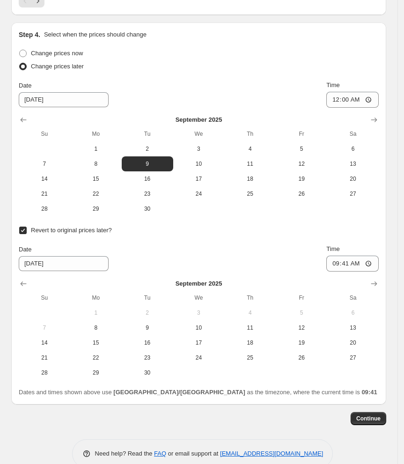
click at [202, 247] on div "Date [DATE] Time 09:41" at bounding box center [199, 257] width 360 height 27
click at [159, 333] on button "9" at bounding box center [148, 327] width 52 height 15
type input "[DATE]"
click at [339, 264] on input "09:41" at bounding box center [352, 264] width 52 height 16
type input "23:59"
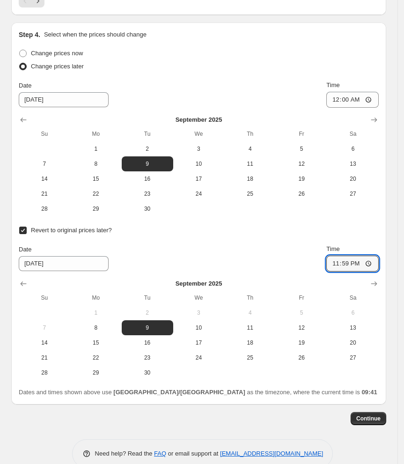
click at [285, 251] on div "Date [DATE] Time 23:59" at bounding box center [199, 257] width 360 height 27
click at [380, 420] on span "Continue" at bounding box center [368, 418] width 24 height 7
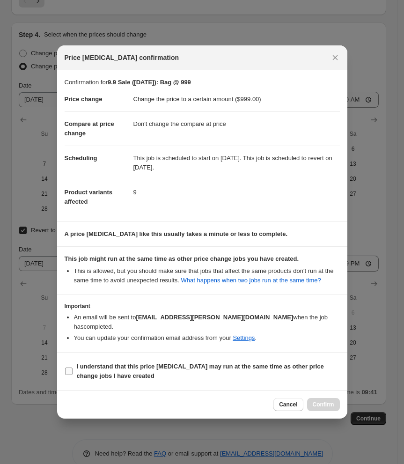
click at [96, 366] on b "I understand that this price [MEDICAL_DATA] may run at the same time as other p…" at bounding box center [200, 371] width 247 height 16
click at [73, 368] on input "I understand that this price [MEDICAL_DATA] may run at the same time as other p…" at bounding box center [68, 371] width 7 height 7
checkbox input "true"
click at [334, 404] on button "Confirm" at bounding box center [323, 404] width 33 height 13
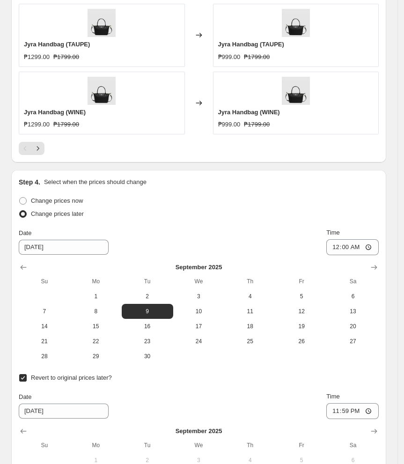
scroll to position [959, 0]
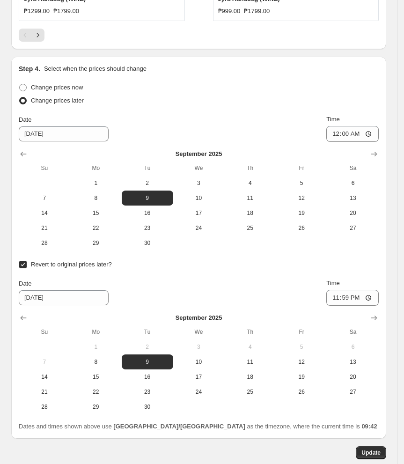
click at [158, 297] on div "Date [DATE] Time 23:59" at bounding box center [199, 292] width 360 height 27
click at [154, 288] on div "Date [DATE] Time 23:59" at bounding box center [199, 292] width 360 height 27
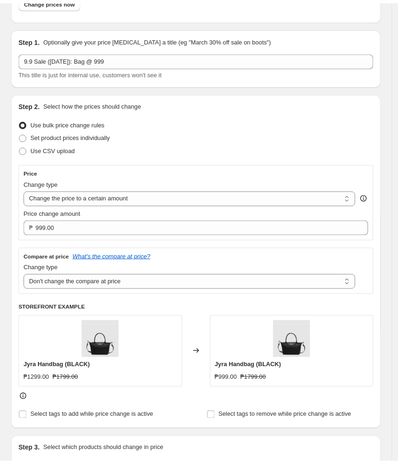
scroll to position [0, 0]
